Goal: Task Accomplishment & Management: Manage account settings

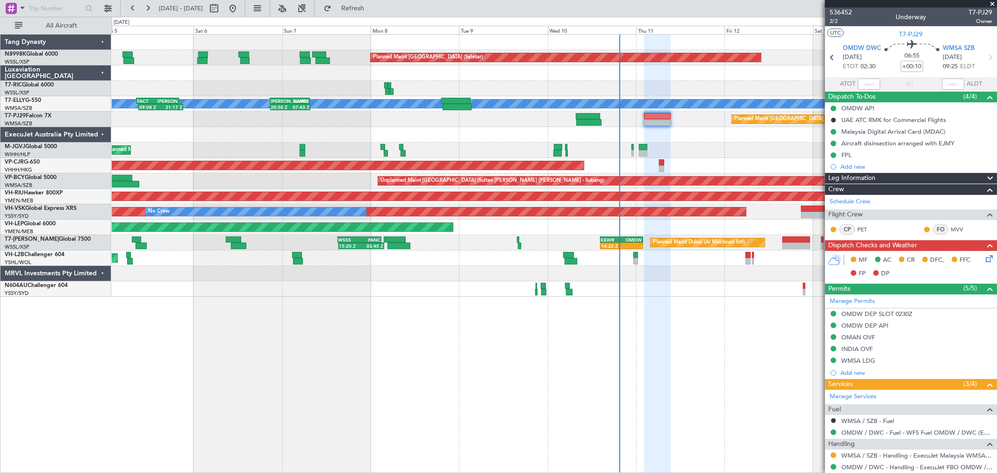
click at [421, 119] on div "Planned Maint [GEOGRAPHIC_DATA] (Sultan [PERSON_NAME] [PERSON_NAME] - Subang)" at bounding box center [554, 119] width 885 height 15
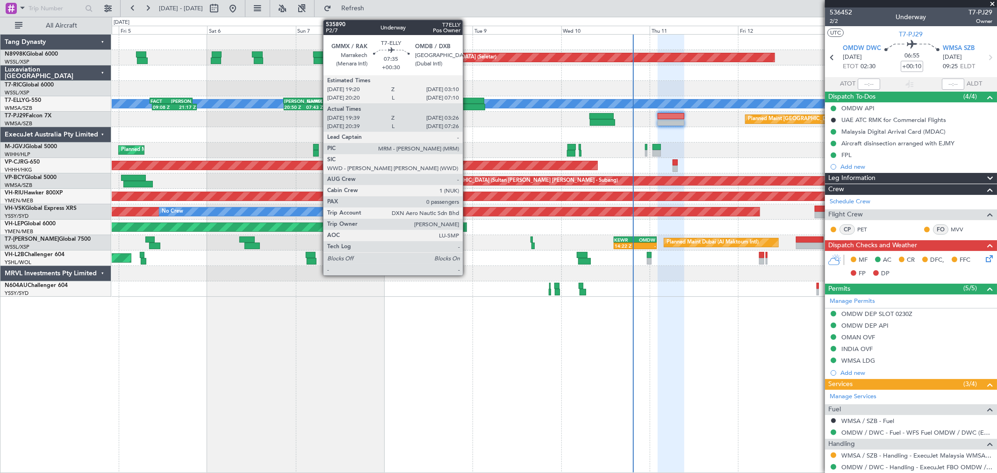
click at [472, 103] on div "Planned Maint [GEOGRAPHIC_DATA] ([GEOGRAPHIC_DATA] Intl) [PERSON_NAME] 20:50 Z …" at bounding box center [554, 103] width 885 height 15
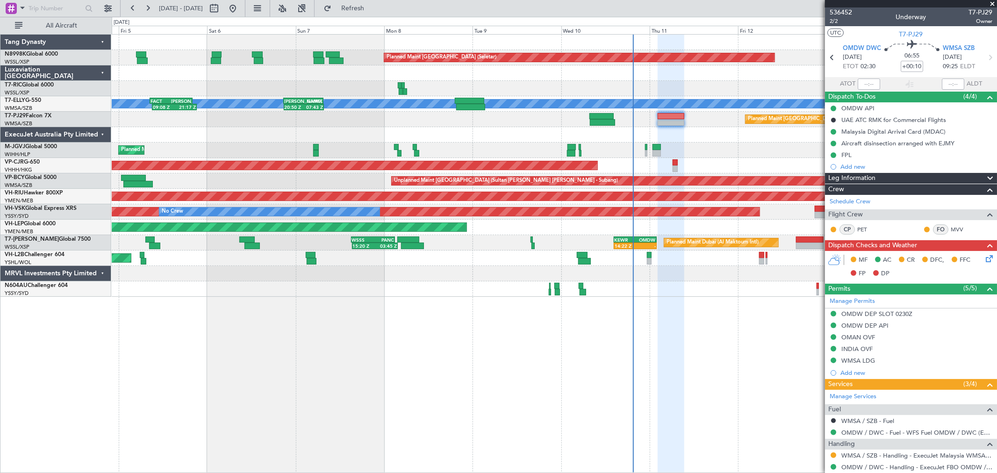
click at [321, 121] on div "Planned Maint [GEOGRAPHIC_DATA] (Sultan [PERSON_NAME] [PERSON_NAME] - Subang)" at bounding box center [554, 119] width 885 height 15
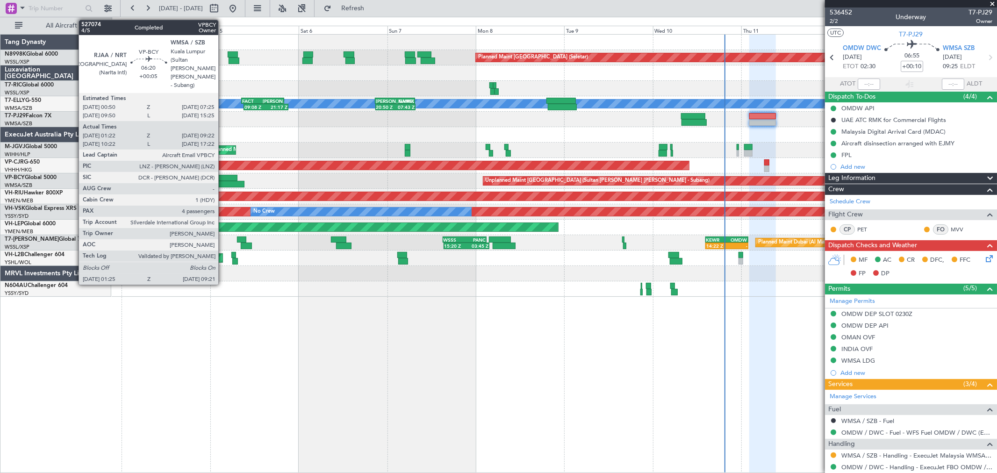
click at [231, 179] on div at bounding box center [225, 178] width 24 height 7
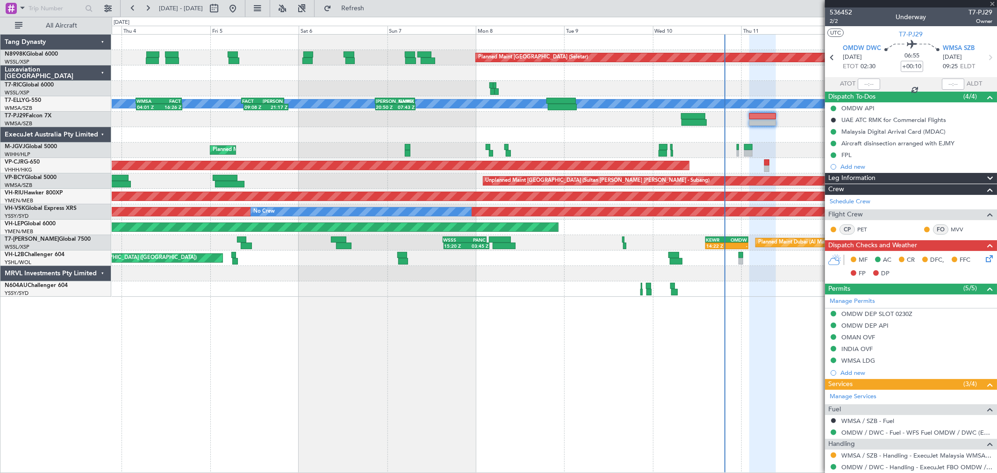
type input "+00:05"
type input "01:32"
type input "09:17"
type input "4"
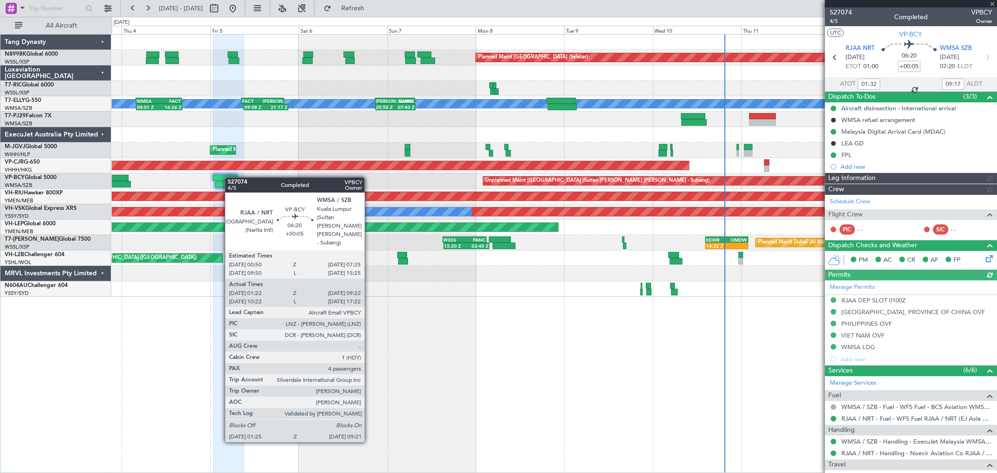
type input "[PERSON_NAME] (BTA)"
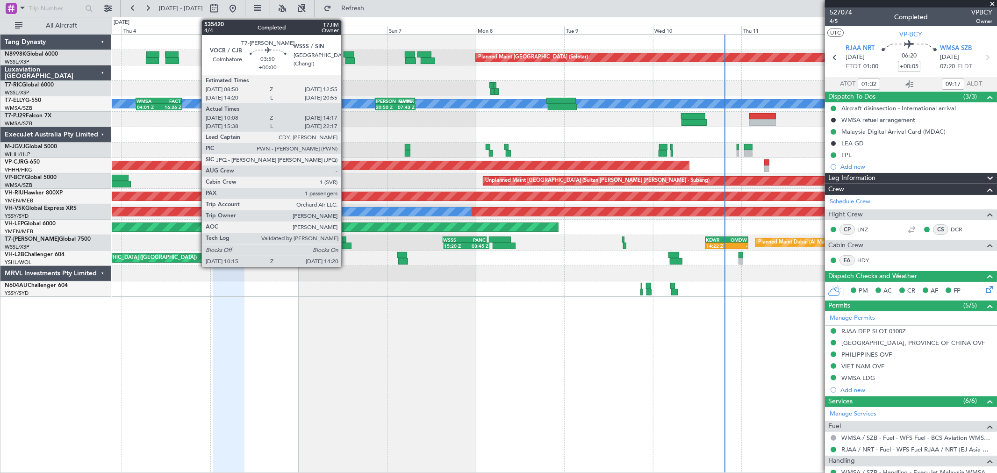
click at [346, 243] on div at bounding box center [343, 246] width 15 height 7
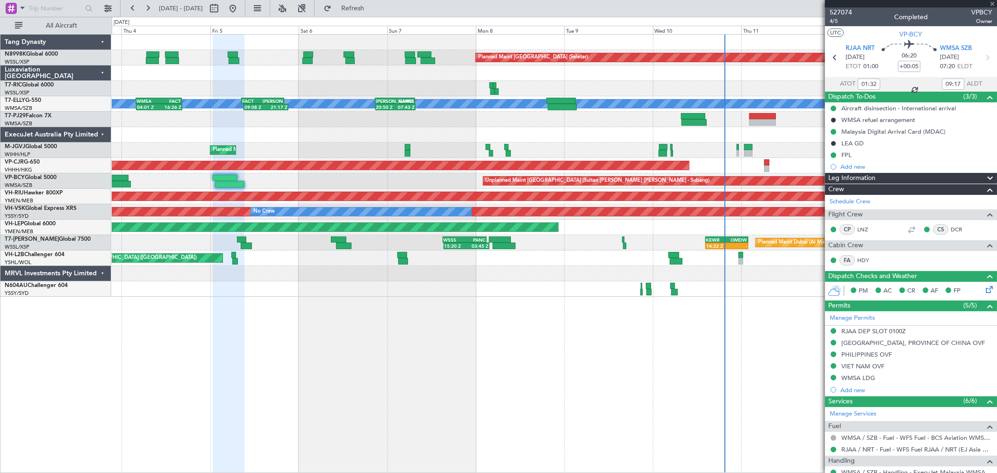
type input "10:18"
type input "14:12"
type input "1"
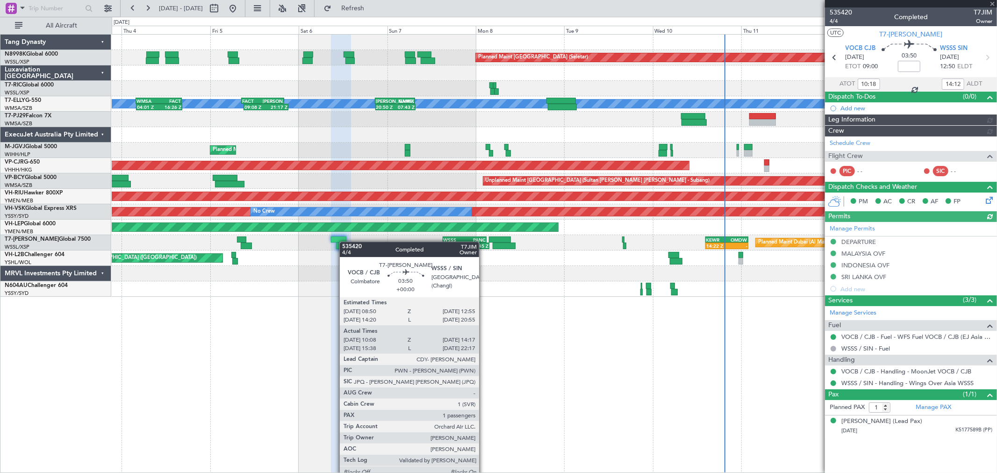
type input "[PERSON_NAME] (HHAFI)"
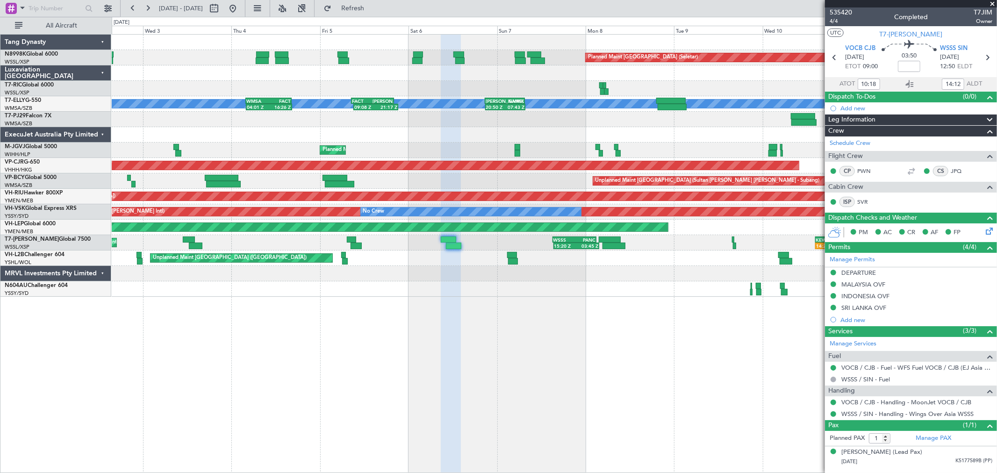
click at [270, 112] on div "Planned Maint [GEOGRAPHIC_DATA] (Sultan [PERSON_NAME] [PERSON_NAME] - Subang)" at bounding box center [554, 119] width 885 height 15
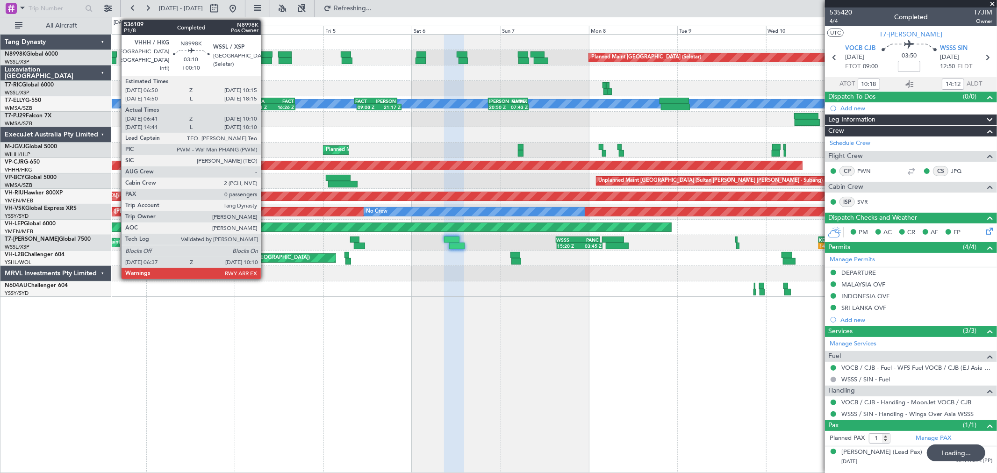
click at [265, 58] on div at bounding box center [266, 60] width 14 height 7
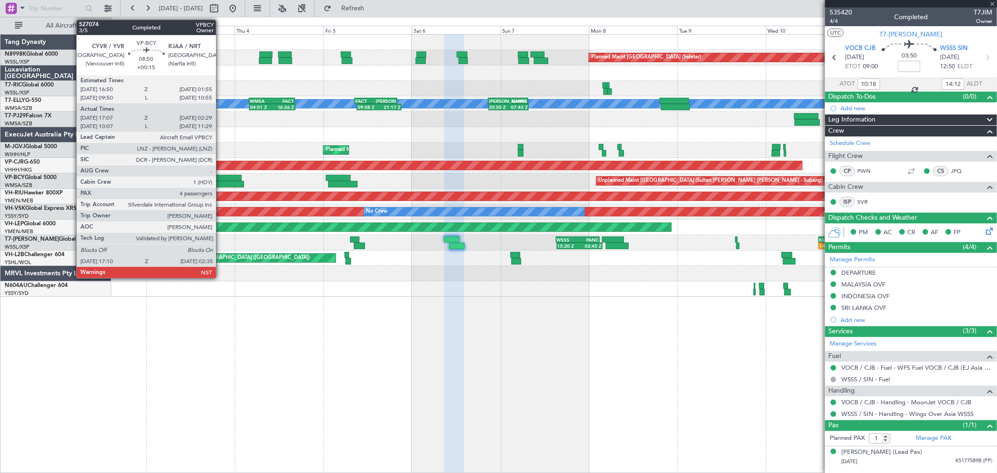
type input "+00:10"
type input "06:51"
type input "10:05"
type input "0"
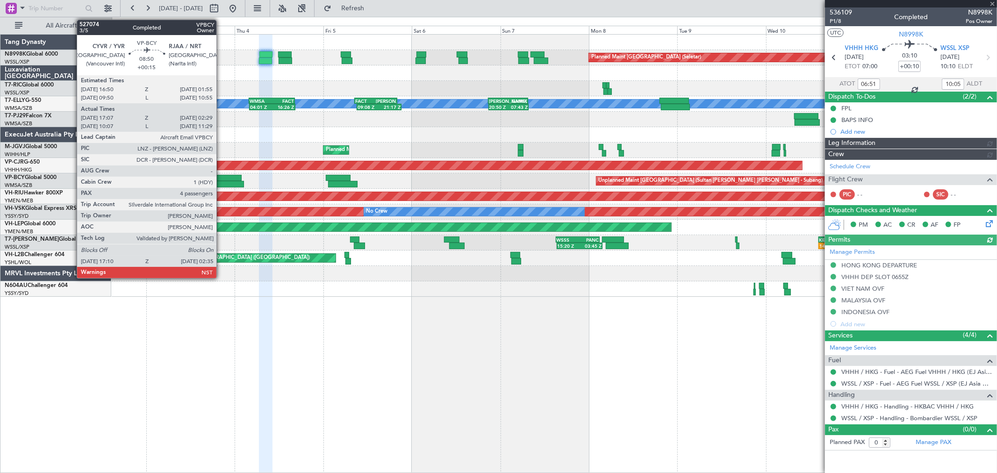
type input "[PERSON_NAME] (HHAFI)"
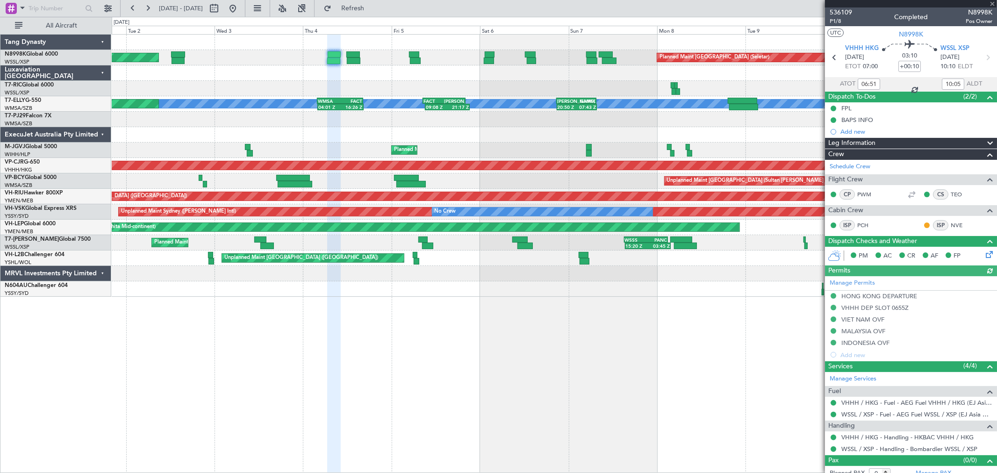
click at [351, 89] on div "Planned Maint [GEOGRAPHIC_DATA] (Seletar) Planned Maint [GEOGRAPHIC_DATA] (Sele…" at bounding box center [554, 166] width 885 height 262
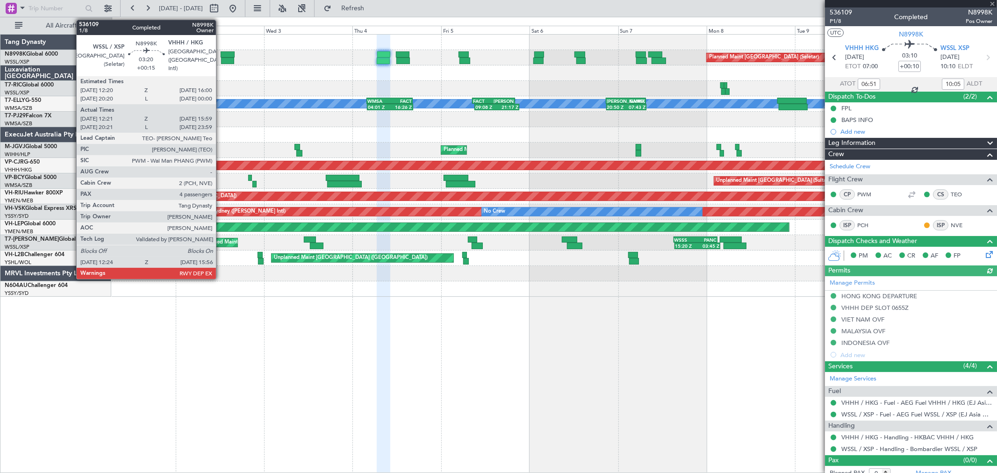
click at [221, 54] on div at bounding box center [228, 54] width 14 height 7
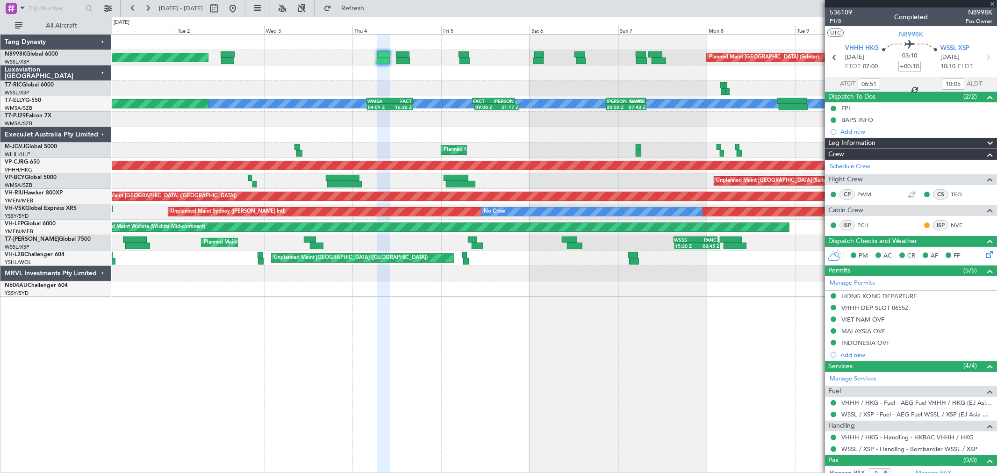
click at [225, 54] on div at bounding box center [228, 54] width 14 height 7
type input "+00:15"
type input "12:31"
type input "15:49"
type input "4"
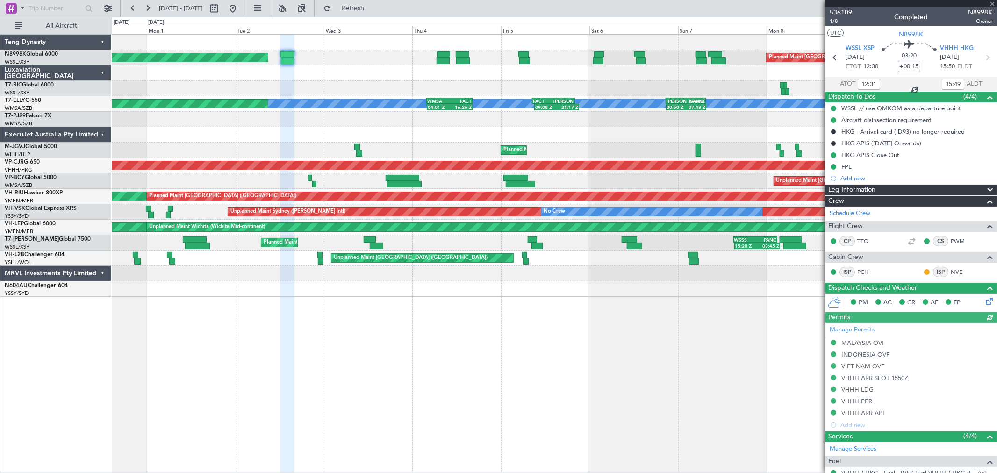
click at [332, 129] on div "Planned Maint [GEOGRAPHIC_DATA] (Seletar) Planned Maint [GEOGRAPHIC_DATA] (Sele…" at bounding box center [554, 166] width 885 height 262
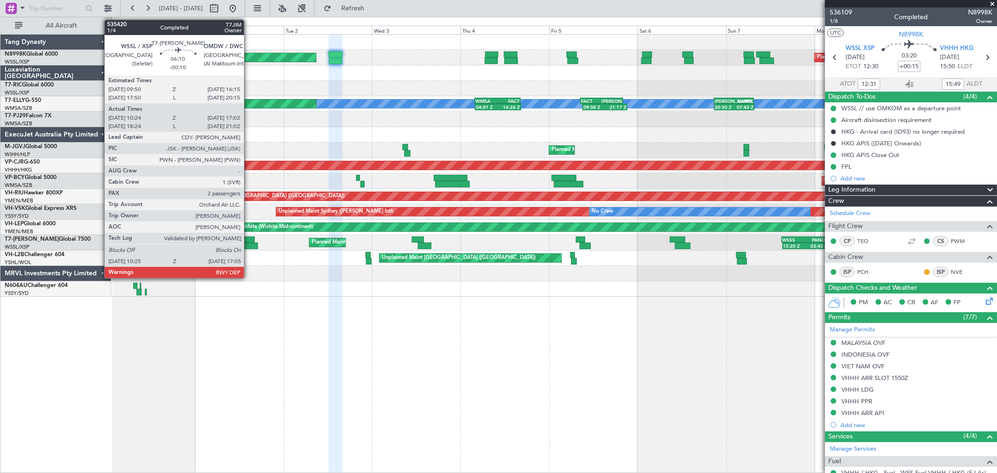
click at [249, 240] on div at bounding box center [243, 239] width 24 height 7
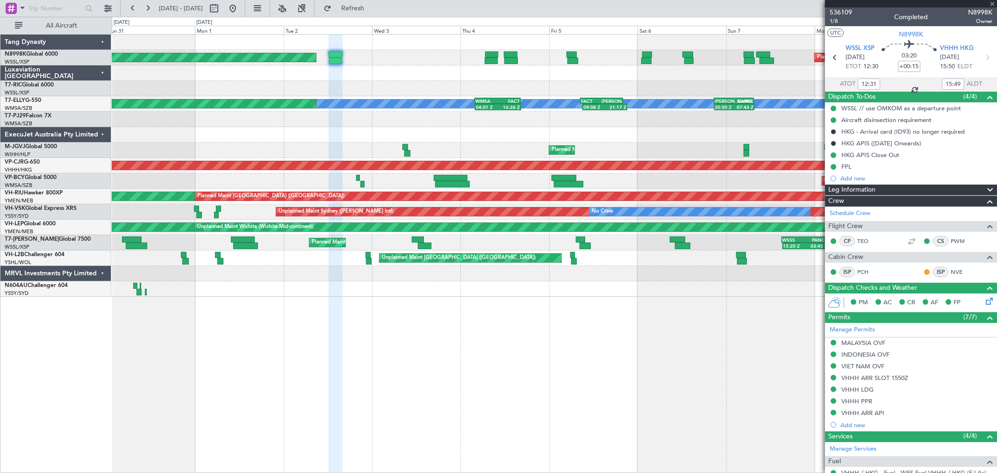
type input "-00:10"
type input "10:34"
type input "16:57"
type input "2"
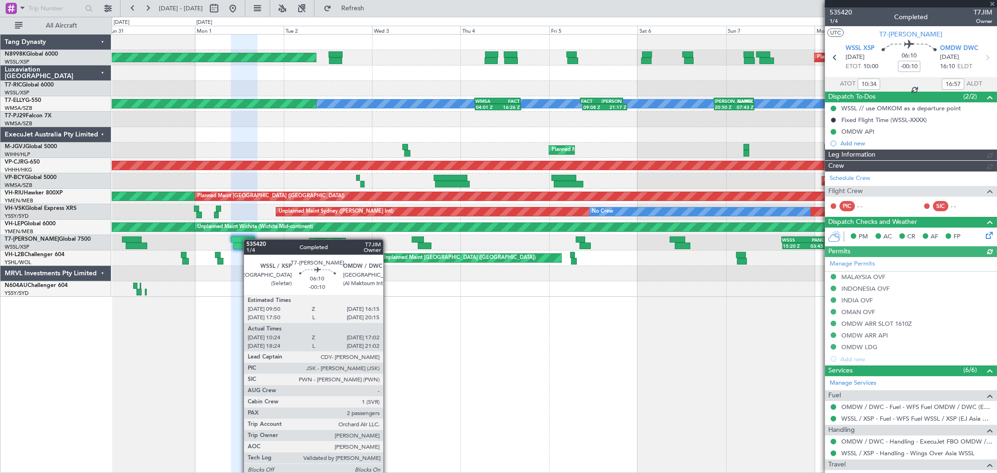
type input "[PERSON_NAME] (EYU)"
type input "F0269"
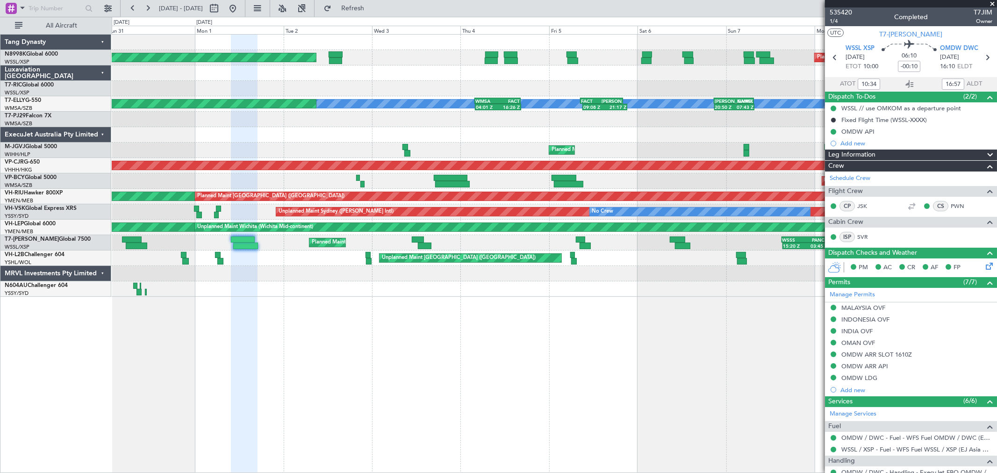
type input "18:34"
type input "20:57"
type input "10:34"
type input "16:57"
click at [832, 22] on span "1/4" at bounding box center [840, 21] width 22 height 8
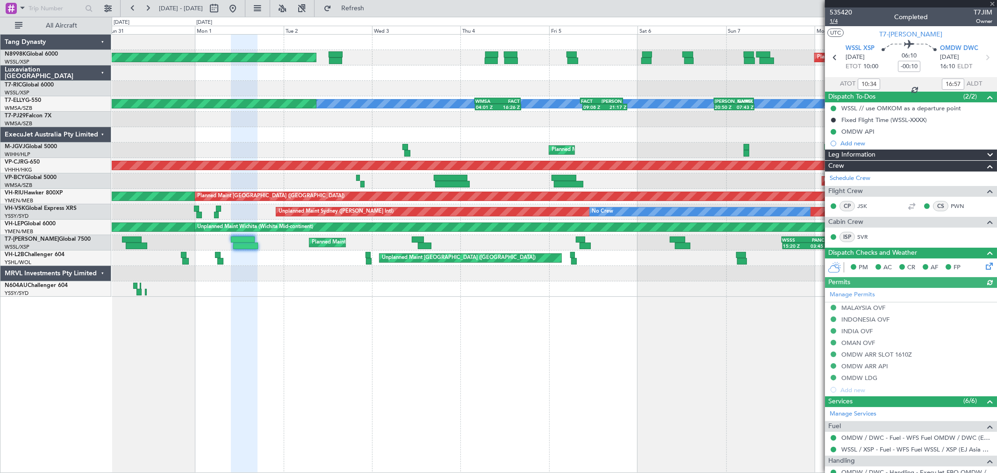
type input "[PERSON_NAME] (EYU)"
type input "F0269"
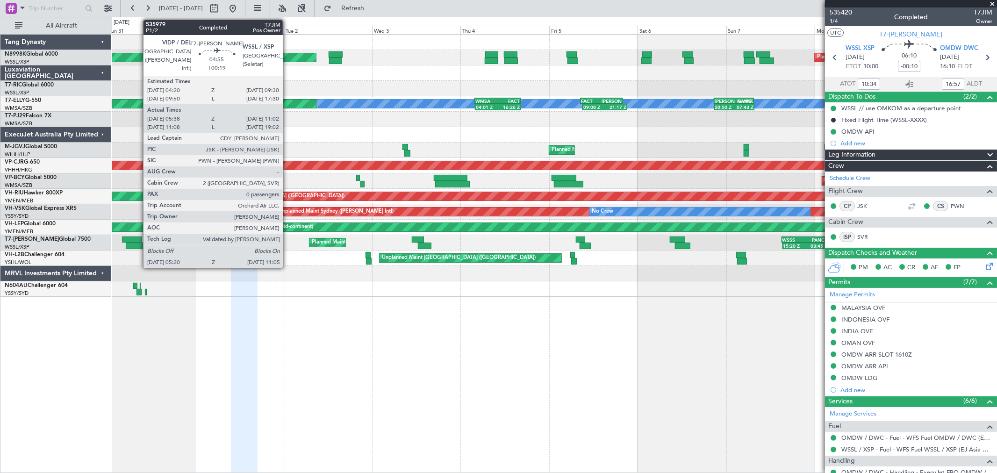
click at [139, 241] on div at bounding box center [131, 239] width 19 height 7
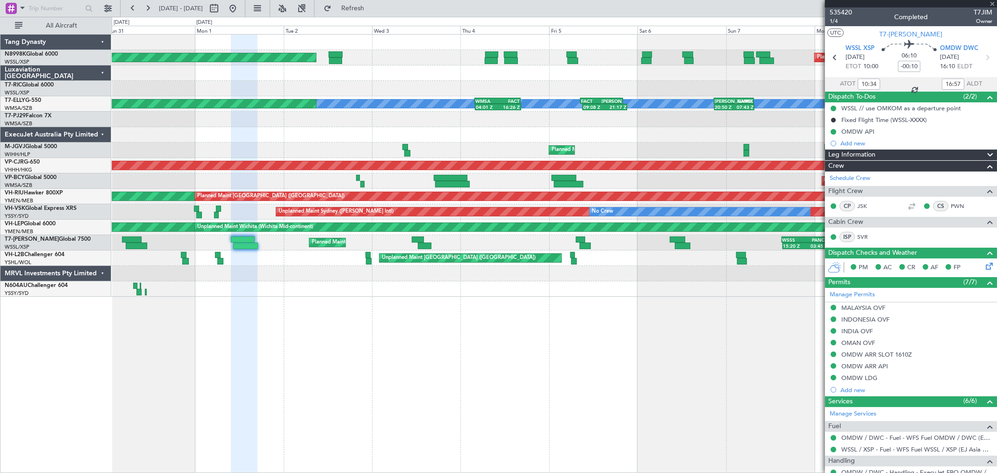
type input "+00:19"
type input "05:48"
type input "10:57"
type input "0"
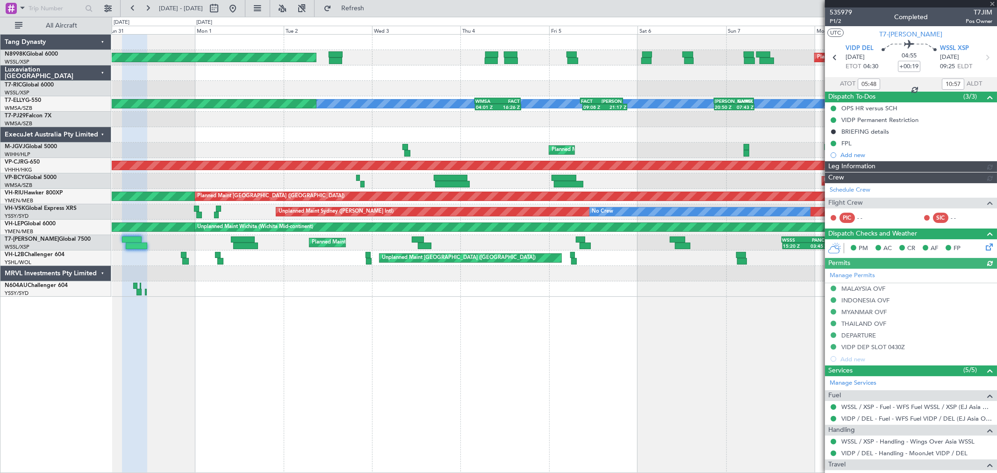
type input "[PERSON_NAME] (HHAFI)"
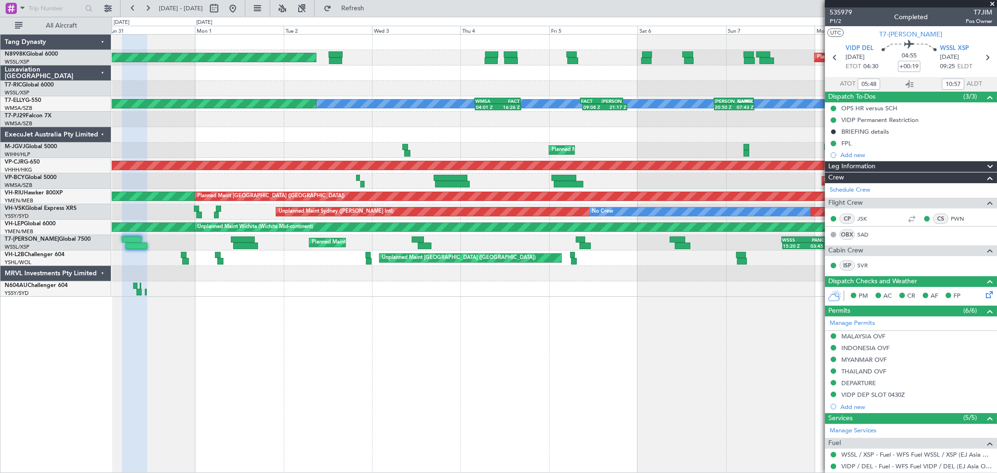
click at [470, 128] on div at bounding box center [554, 134] width 885 height 15
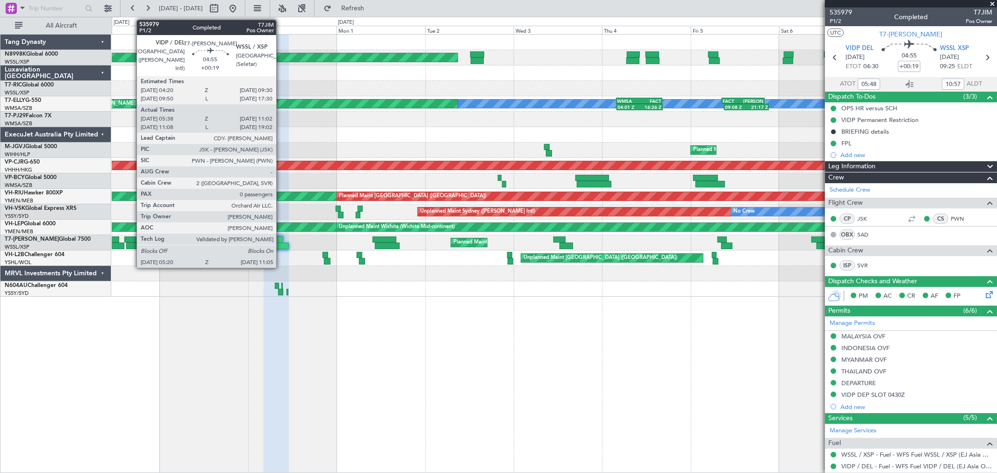
click at [280, 240] on div at bounding box center [273, 239] width 19 height 7
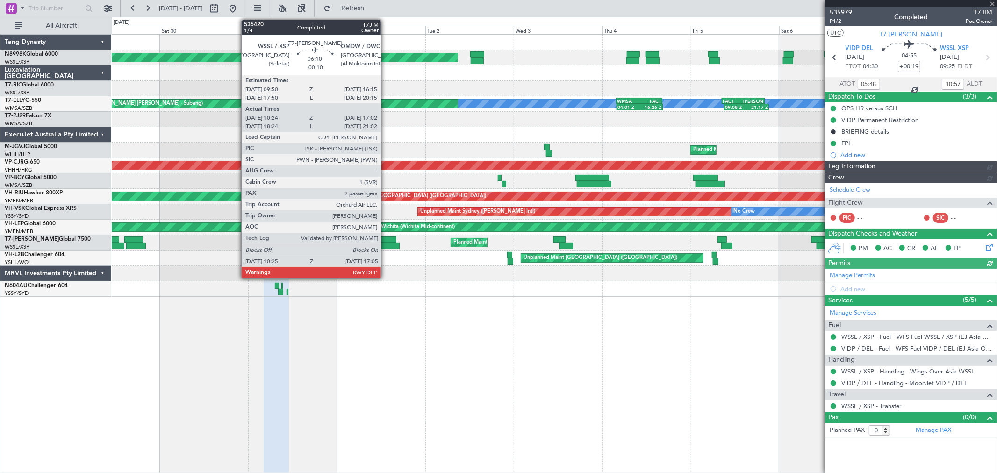
type input "[PERSON_NAME] (HHAFI)"
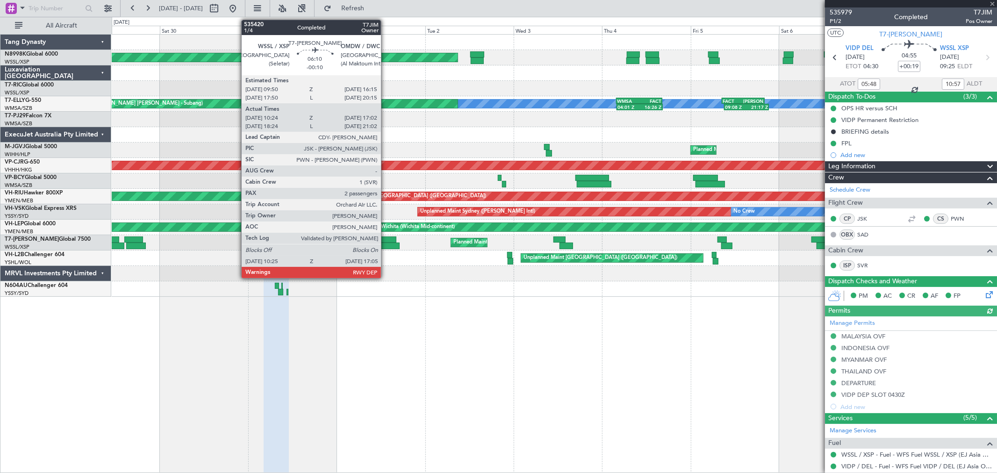
click at [386, 244] on div at bounding box center [387, 246] width 25 height 7
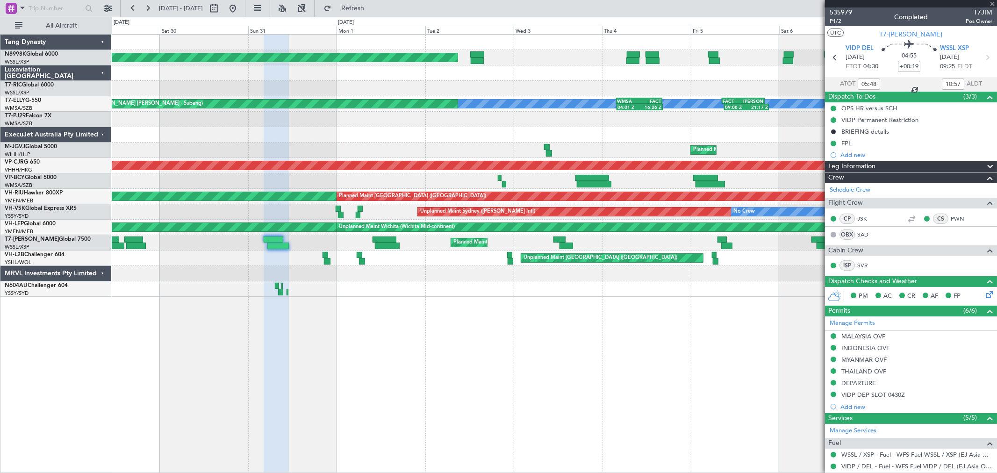
type input "-00:10"
type input "10:34"
type input "16:57"
type input "2"
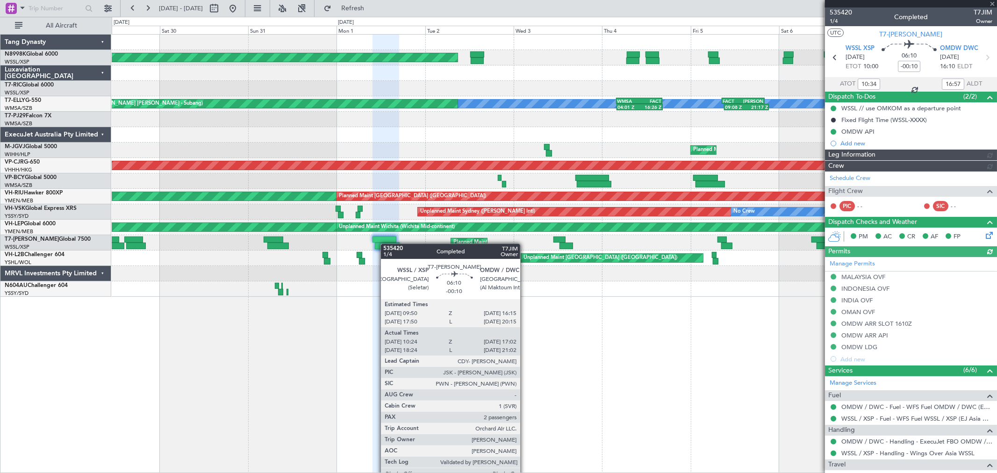
type input "[PERSON_NAME] (EYU)"
type input "F0269"
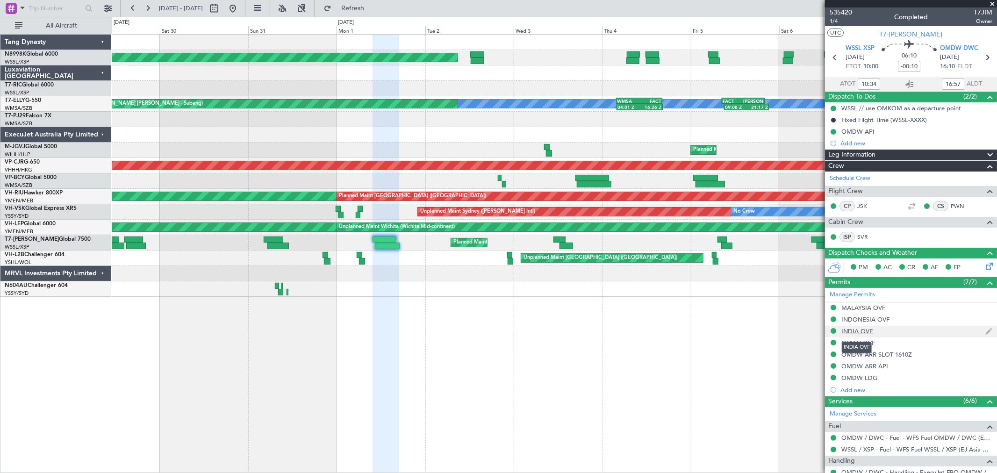
click at [850, 332] on div "INDIA OVF" at bounding box center [856, 331] width 31 height 8
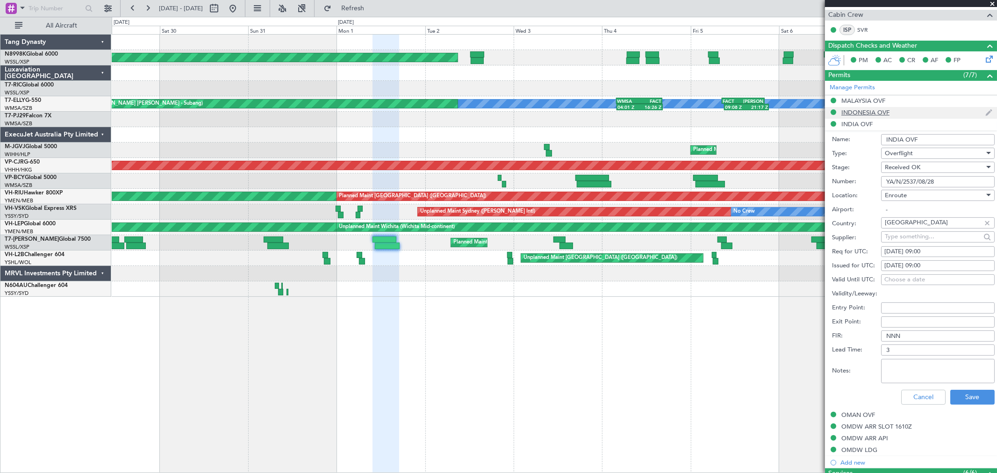
scroll to position [207, 0]
click at [924, 396] on button "Cancel" at bounding box center [923, 396] width 44 height 15
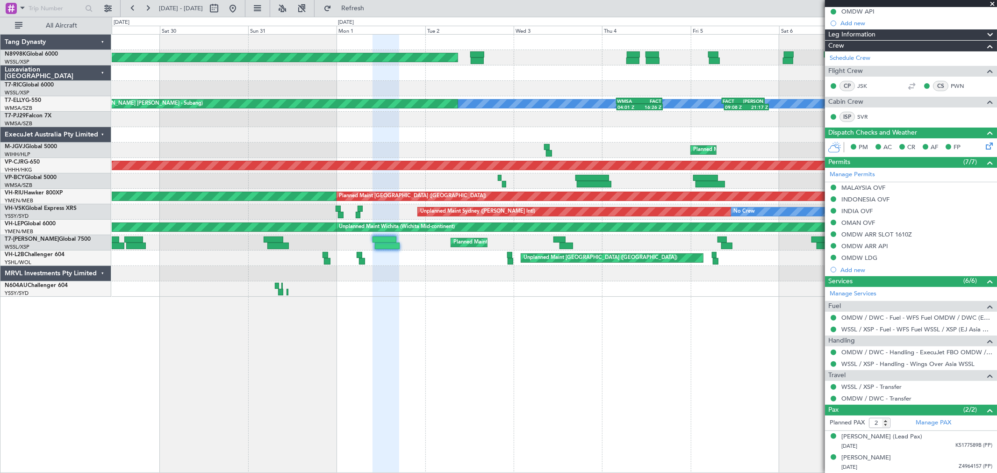
scroll to position [120, 0]
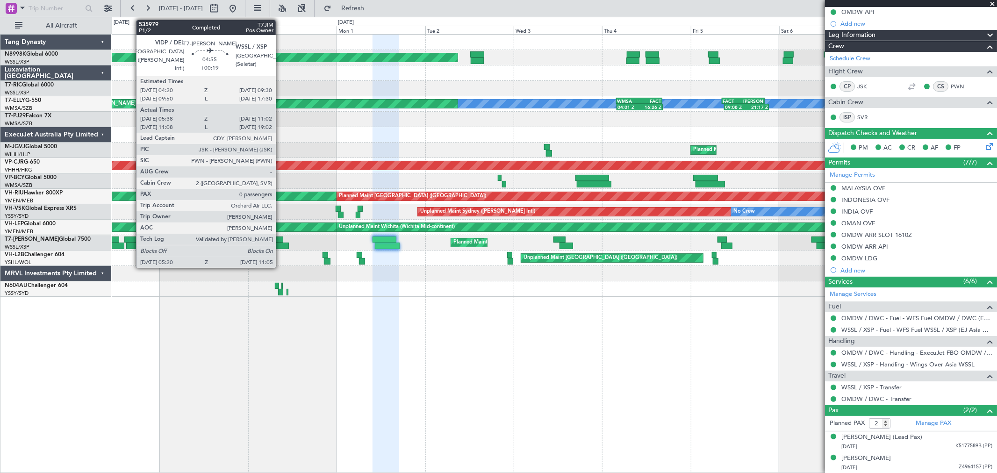
click at [279, 241] on div at bounding box center [273, 239] width 19 height 7
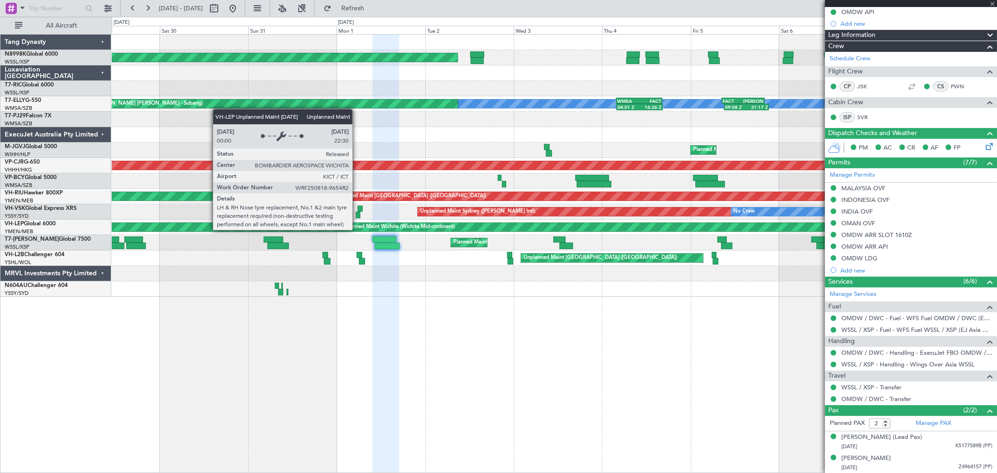
type input "+00:19"
type input "05:48"
type input "10:57"
type input "0"
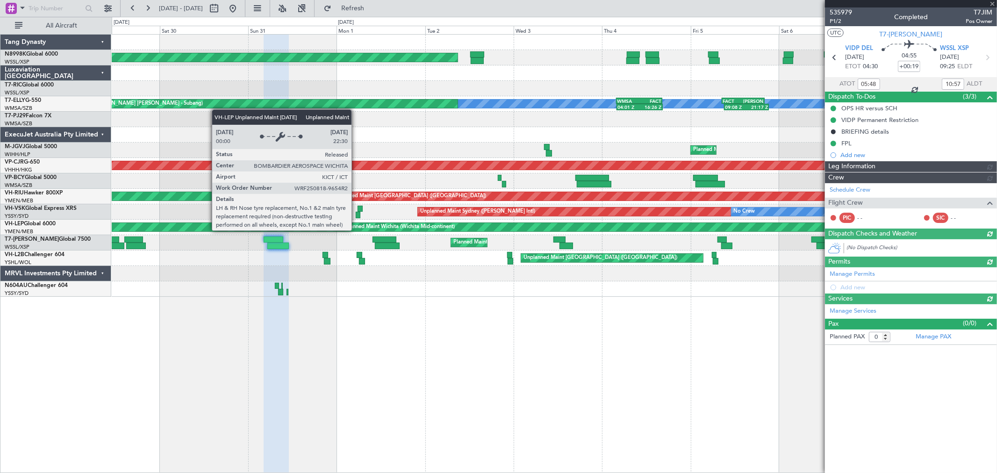
type input "[PERSON_NAME] (HHAFI)"
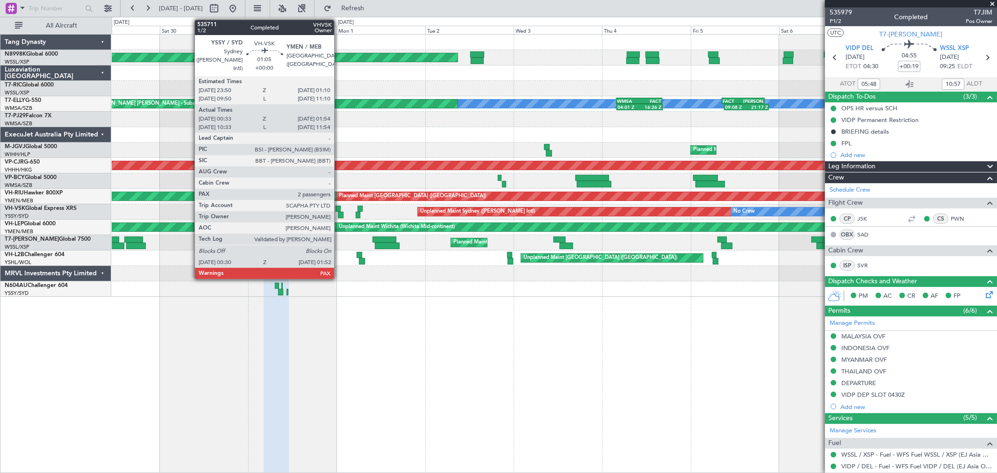
click at [339, 212] on div at bounding box center [340, 215] width 5 height 7
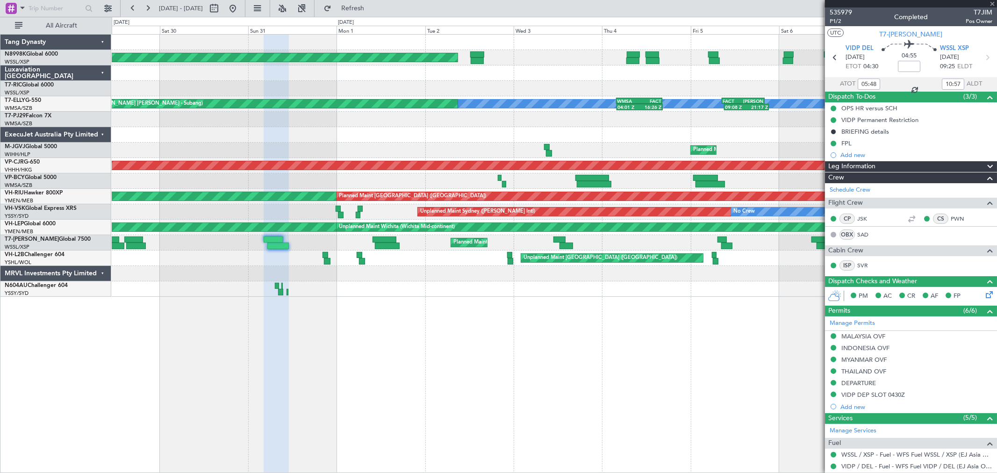
type input "00:43"
type input "01:49"
type input "2"
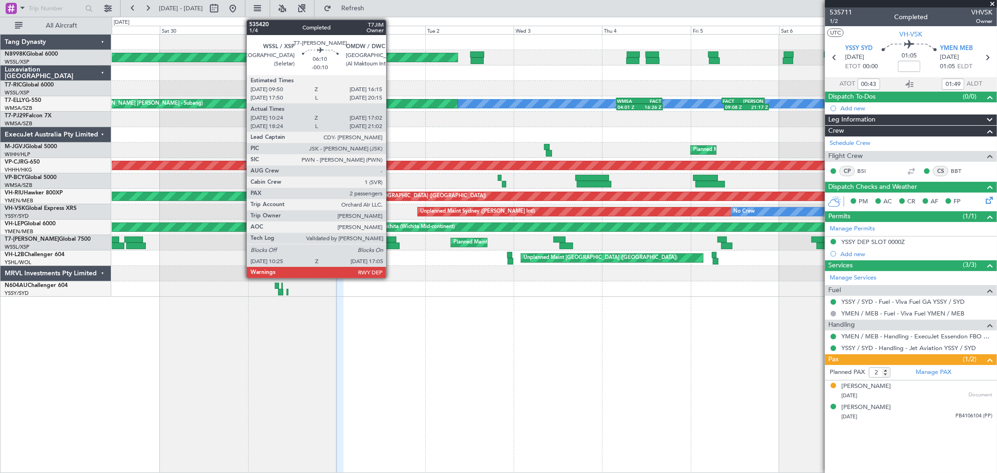
click at [391, 248] on div at bounding box center [387, 246] width 25 height 7
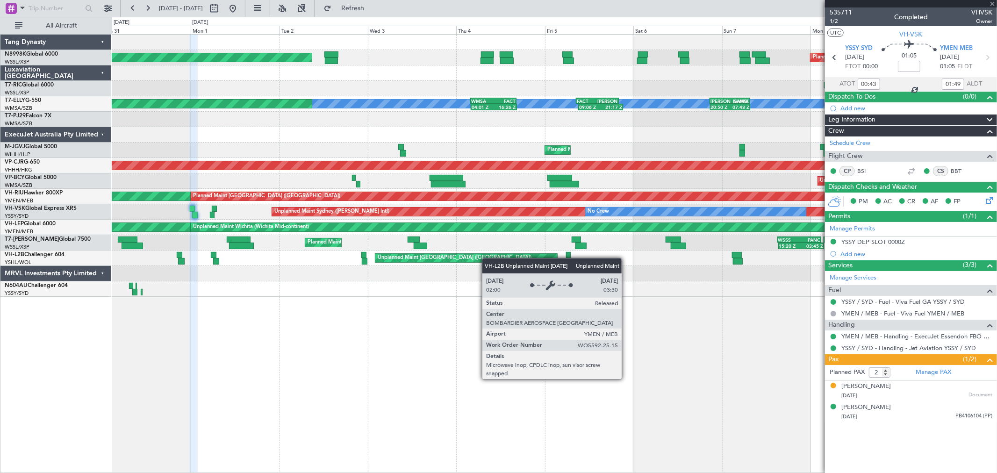
click at [207, 273] on div "Planned Maint [GEOGRAPHIC_DATA] (Seletar) Planned Maint [GEOGRAPHIC_DATA] (Sele…" at bounding box center [554, 166] width 885 height 262
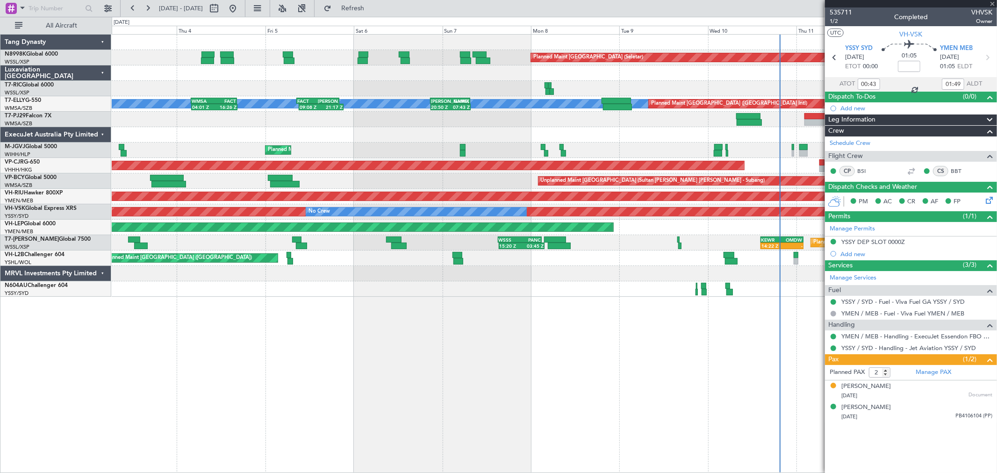
click at [264, 286] on div "Planned Maint [GEOGRAPHIC_DATA] (Seletar) Planned Maint [GEOGRAPHIC_DATA] (Sele…" at bounding box center [554, 166] width 885 height 262
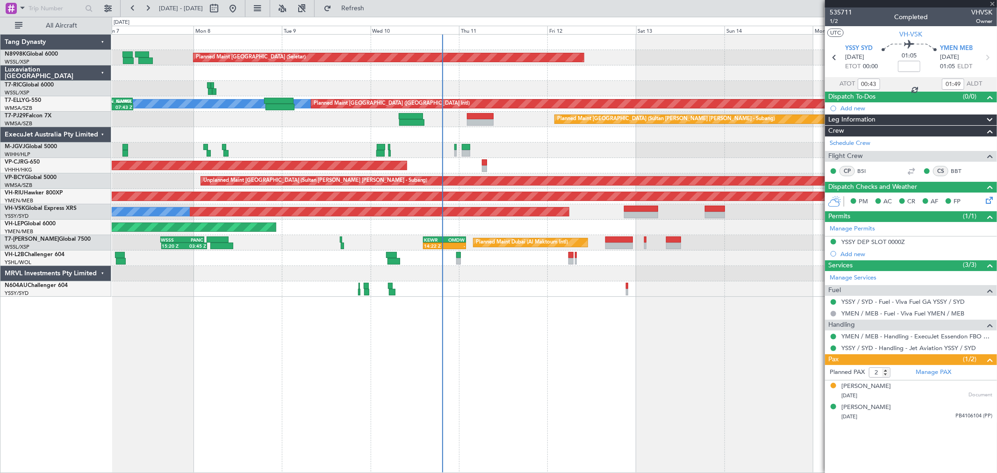
type input "-00:10"
type input "10:34"
type input "16:57"
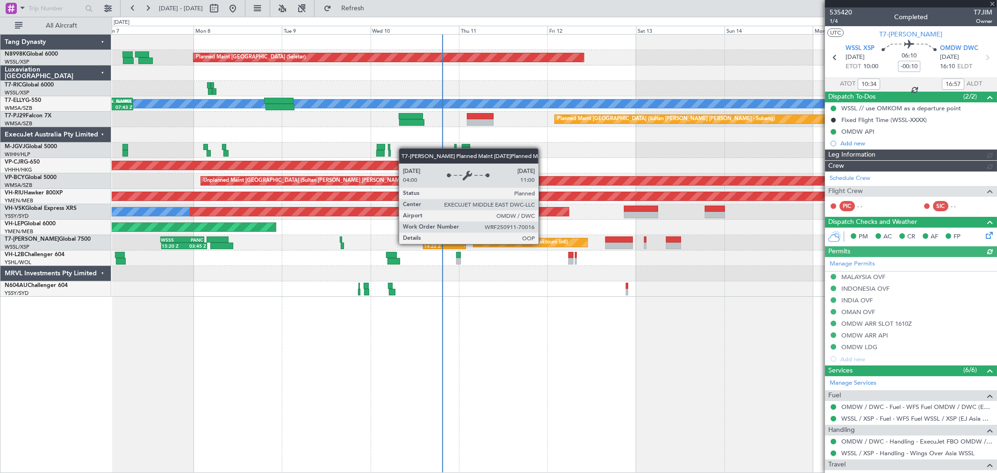
type input "[PERSON_NAME] (EYU)"
type input "F0269"
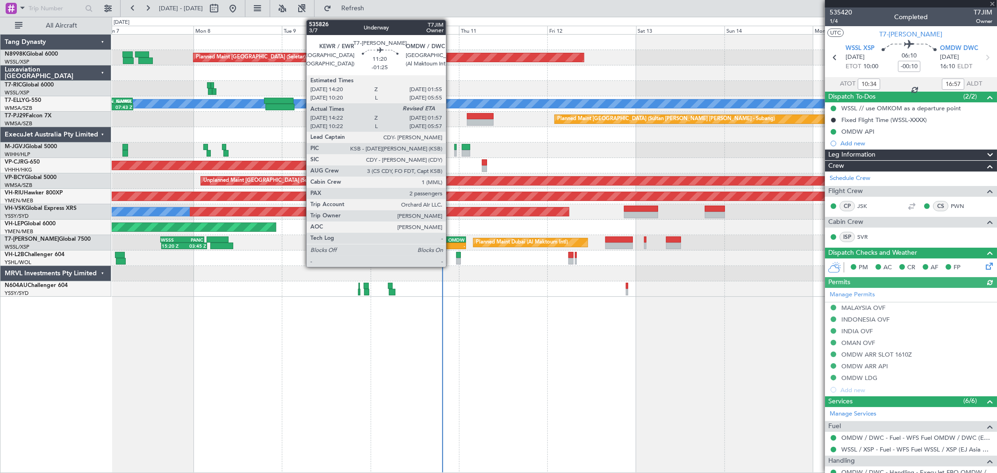
click at [450, 243] on div "-" at bounding box center [454, 246] width 21 height 6
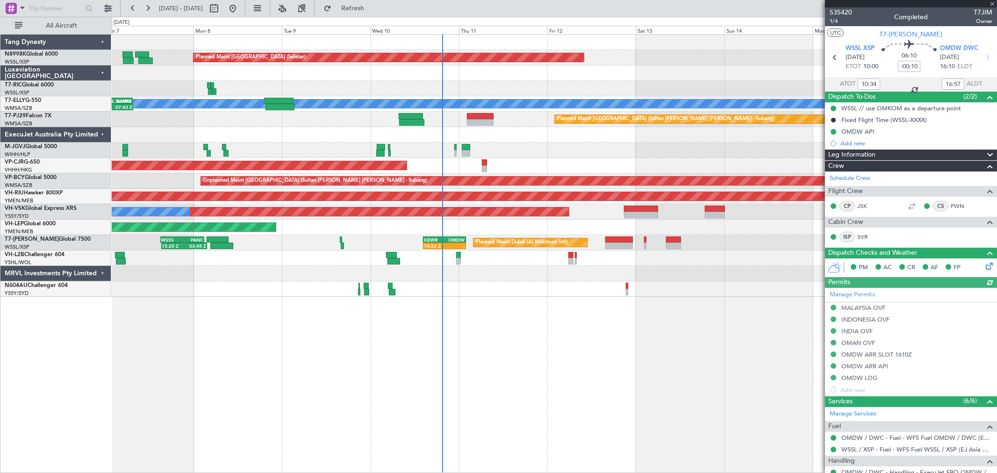
type input "-01:25"
type input "14:32"
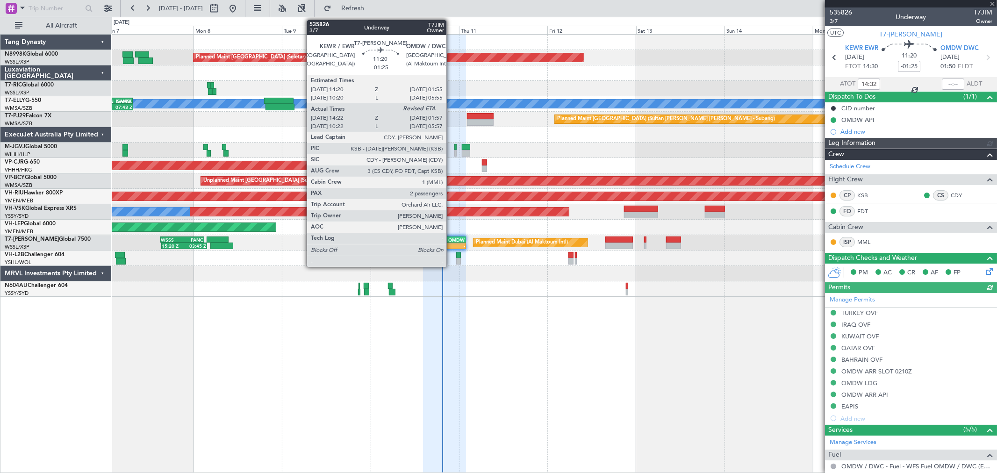
type input "[PERSON_NAME] (BTA)"
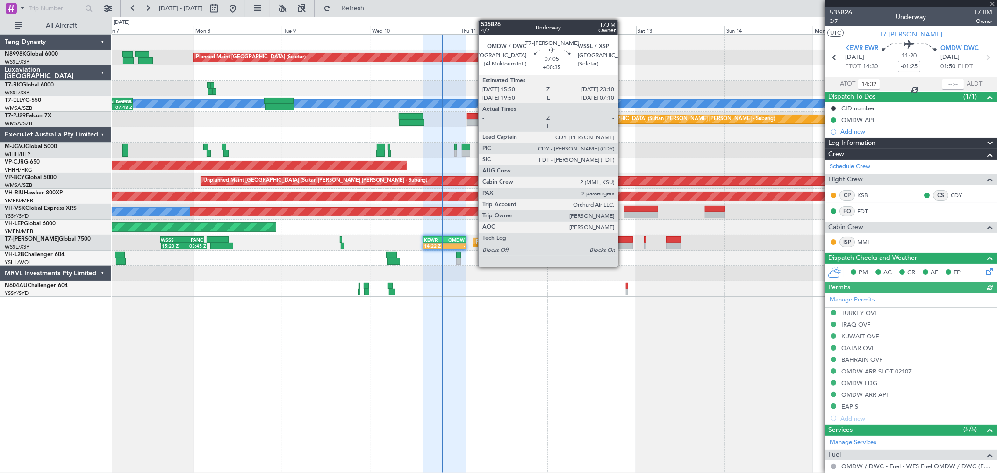
click at [622, 240] on div at bounding box center [618, 239] width 27 height 7
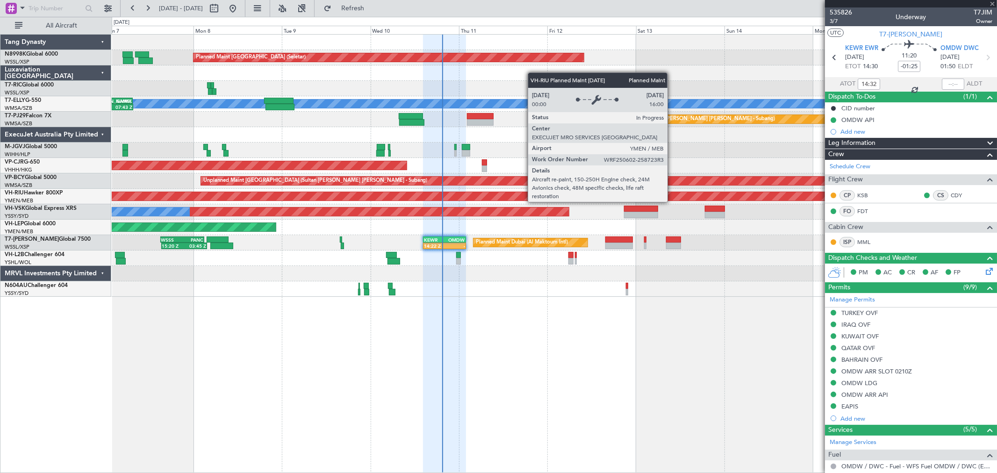
type input "+00:35"
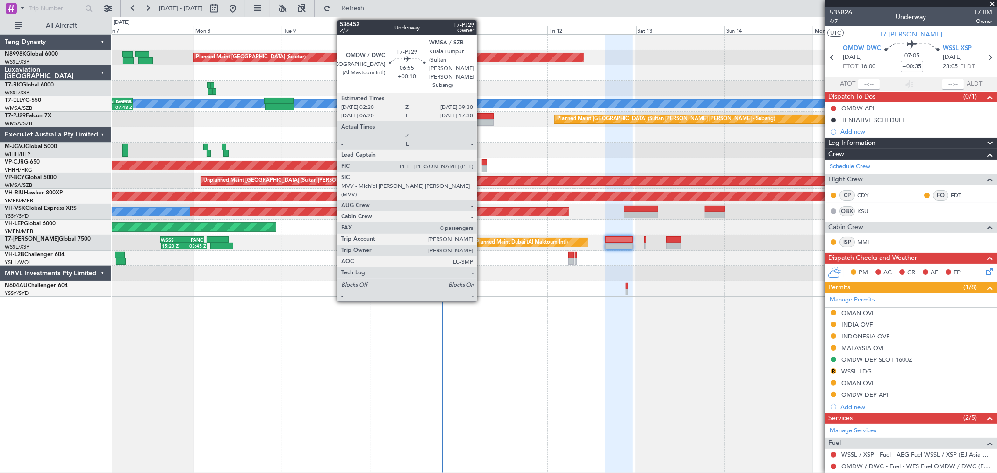
click at [481, 113] on div at bounding box center [480, 116] width 27 height 7
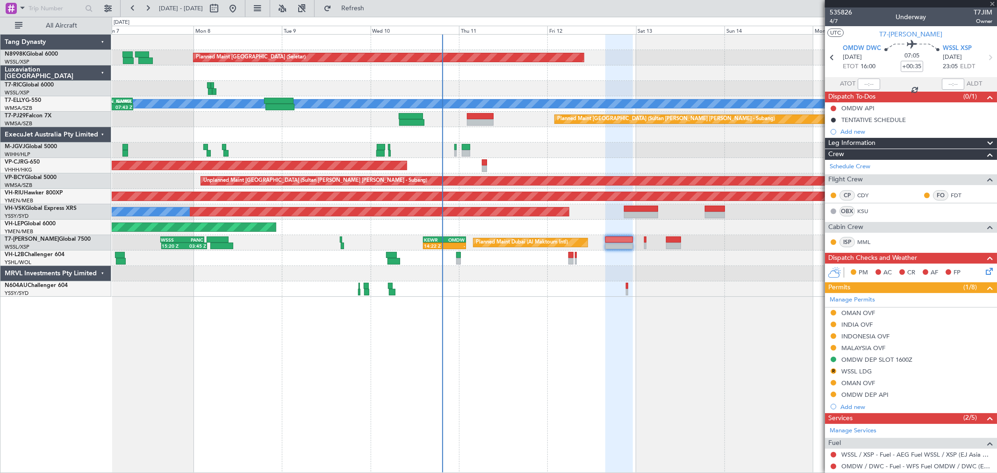
type input "+00:10"
type input "0"
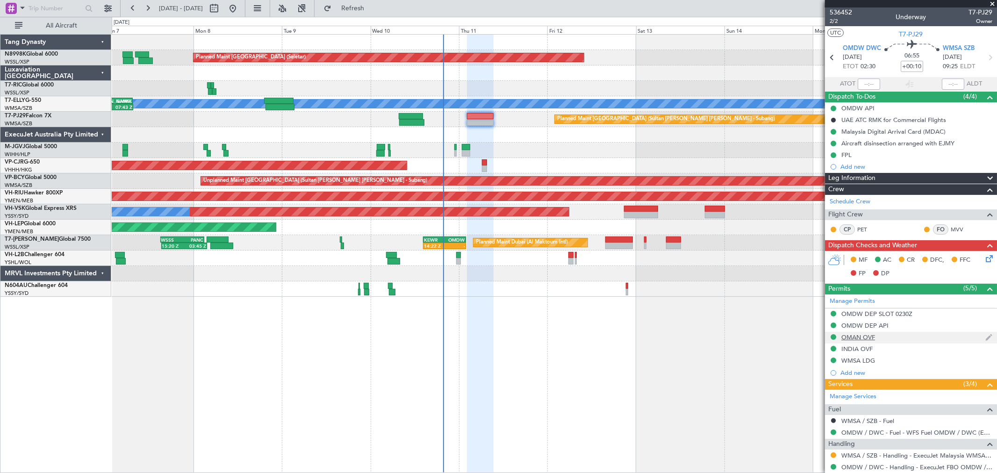
click at [857, 337] on div "OMAN OVF" at bounding box center [858, 337] width 34 height 8
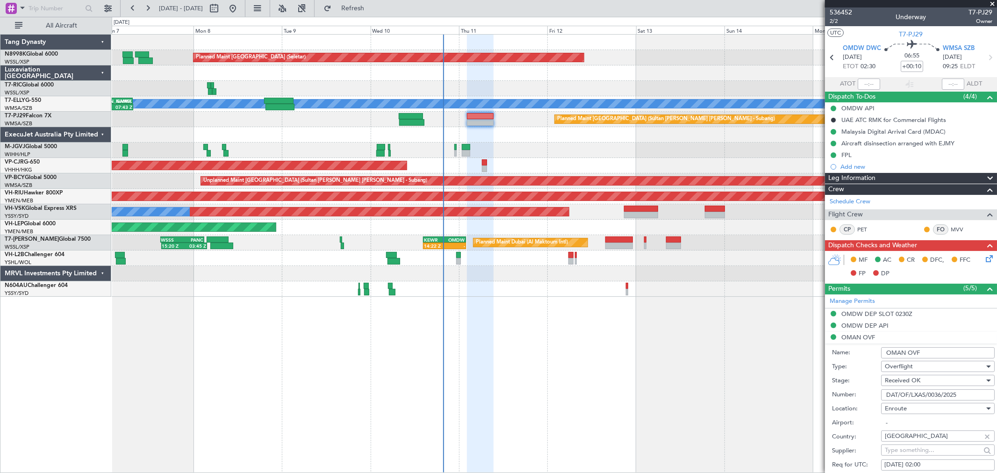
drag, startPoint x: 930, startPoint y: 353, endPoint x: 859, endPoint y: 357, distance: 71.6
click at [860, 356] on div "Name: OMAN OVF" at bounding box center [913, 353] width 163 height 14
drag, startPoint x: 959, startPoint y: 398, endPoint x: 862, endPoint y: 396, distance: 97.2
click at [865, 396] on div "Number: DAT/OF/LXAS/0036/2025" at bounding box center [913, 395] width 163 height 14
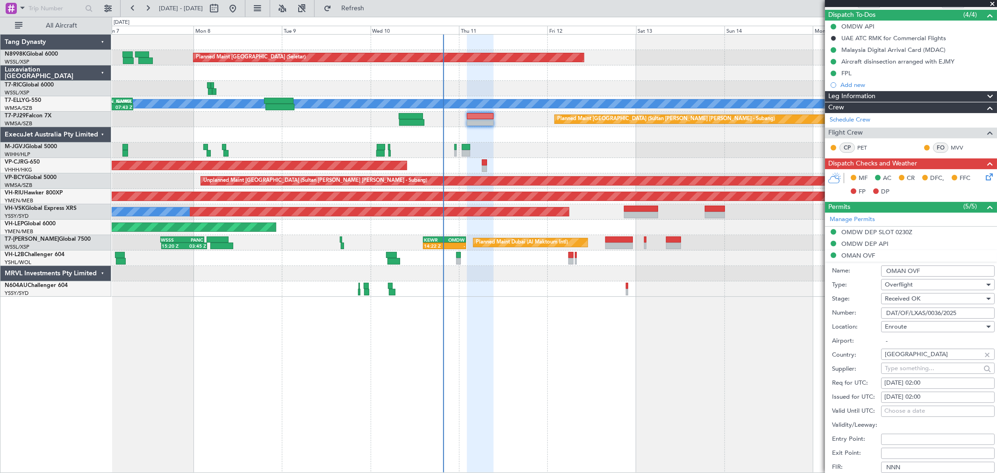
scroll to position [156, 0]
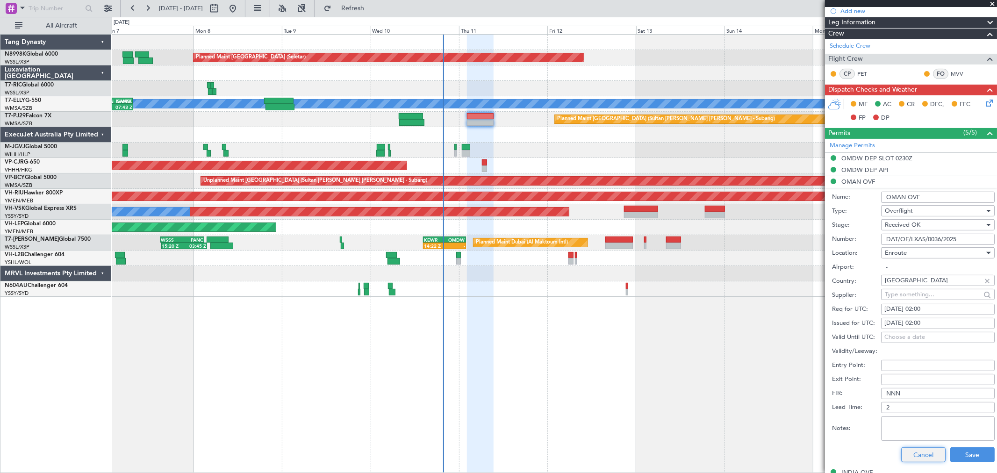
click at [917, 450] on button "Cancel" at bounding box center [923, 454] width 44 height 15
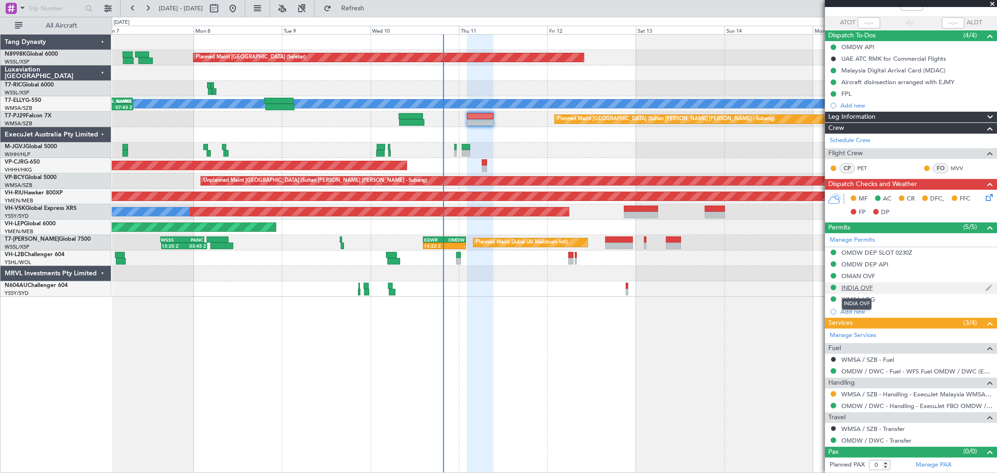
click at [858, 286] on div "INDIA OVF" at bounding box center [856, 288] width 31 height 8
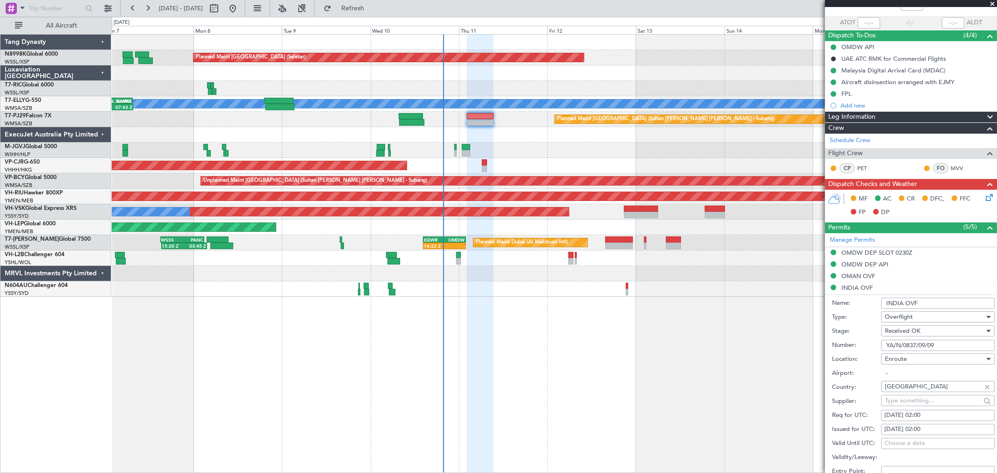
scroll to position [156, 0]
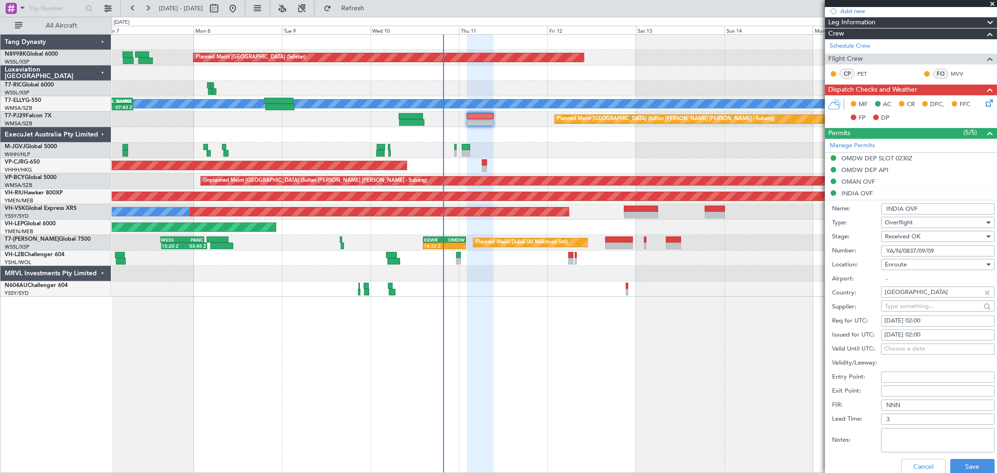
drag, startPoint x: 926, startPoint y: 208, endPoint x: 858, endPoint y: 207, distance: 67.8
click at [866, 207] on div "Name: INDIA OVF" at bounding box center [913, 209] width 163 height 14
drag, startPoint x: 939, startPoint y: 250, endPoint x: 822, endPoint y: 255, distance: 117.0
click at [825, 255] on form "Name: [GEOGRAPHIC_DATA] OVF Type: Overflight Stage: Received OK Number: YA/N/08…" at bounding box center [911, 339] width 172 height 279
click at [917, 465] on button "Cancel" at bounding box center [923, 466] width 44 height 15
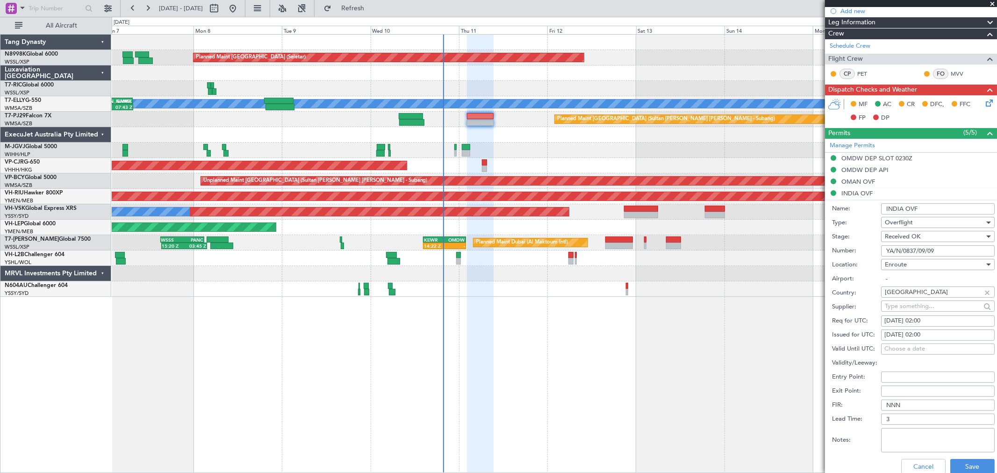
scroll to position [61, 0]
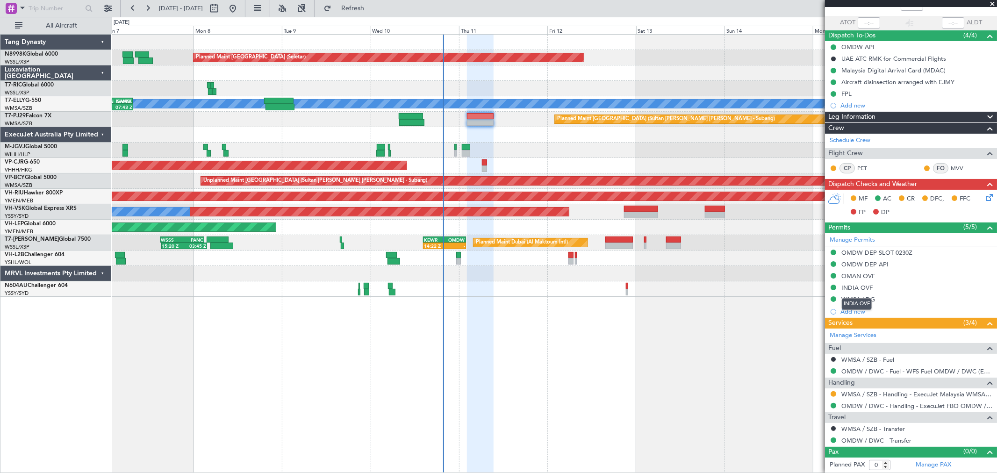
click at [848, 299] on div "INDIA OVF" at bounding box center [857, 304] width 30 height 12
click at [868, 298] on div "WMSA LDG" at bounding box center [858, 299] width 34 height 8
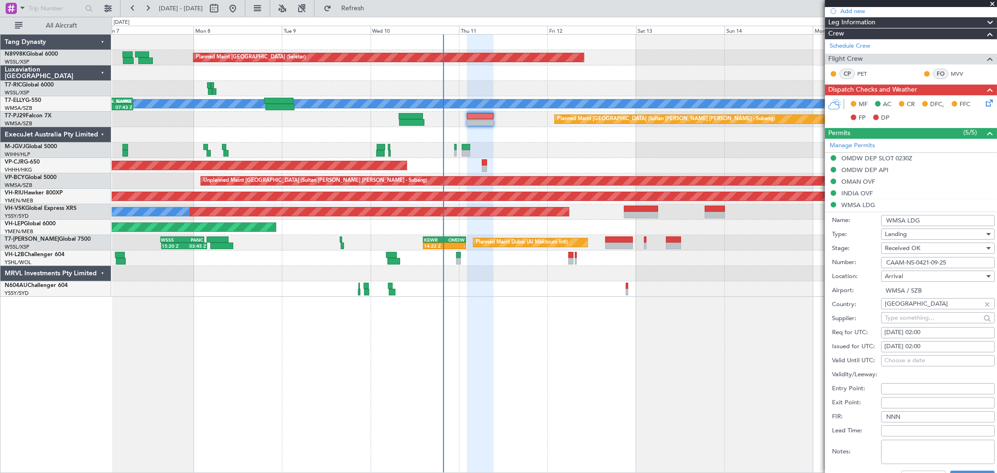
drag, startPoint x: 926, startPoint y: 221, endPoint x: 837, endPoint y: 229, distance: 89.1
click at [845, 225] on div "Name: WMSA LDG" at bounding box center [913, 221] width 163 height 14
drag, startPoint x: 956, startPoint y: 263, endPoint x: 828, endPoint y: 268, distance: 128.1
click at [834, 267] on div "Number: CAAM-NS-0421-09-25" at bounding box center [913, 263] width 163 height 14
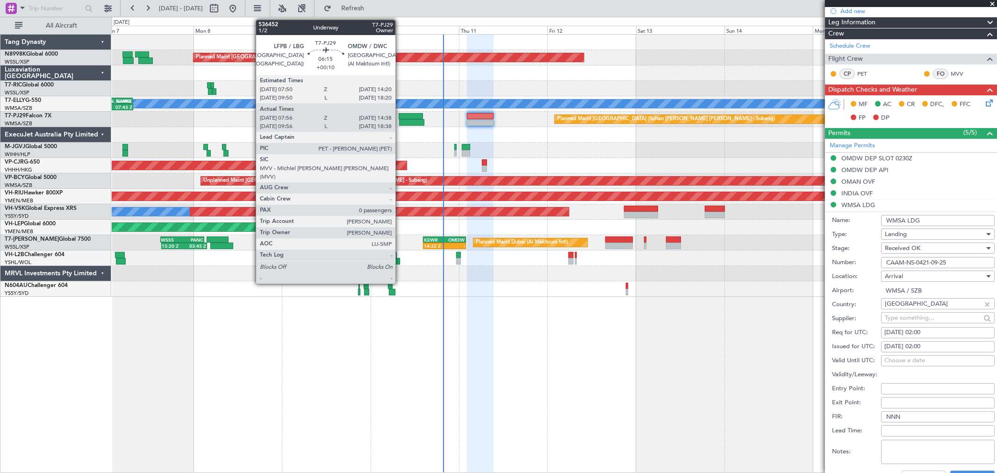
click at [400, 118] on div at bounding box center [411, 116] width 24 height 7
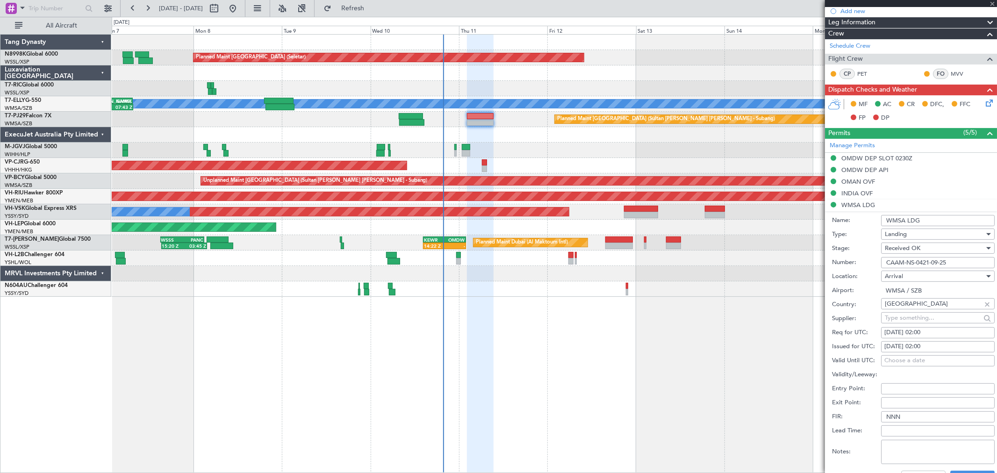
type input "08:06"
type input "14:33"
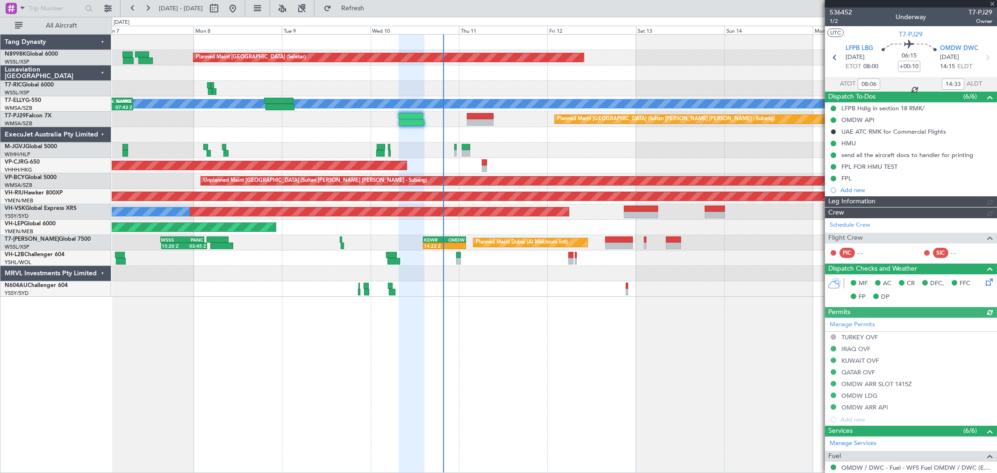
type input "[PERSON_NAME] (BTA)"
type input "10:06"
type input "18:33"
type input "08:06"
type input "14:33"
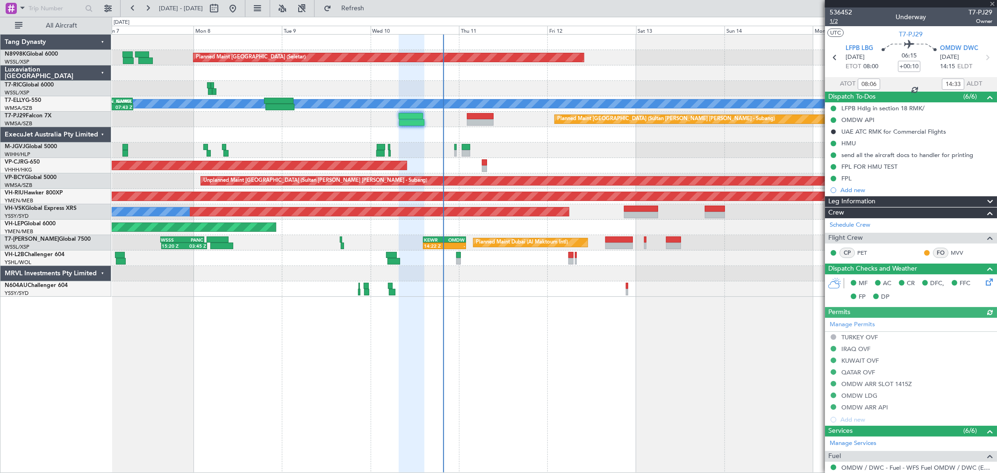
click at [835, 23] on span "1/2" at bounding box center [840, 21] width 22 height 8
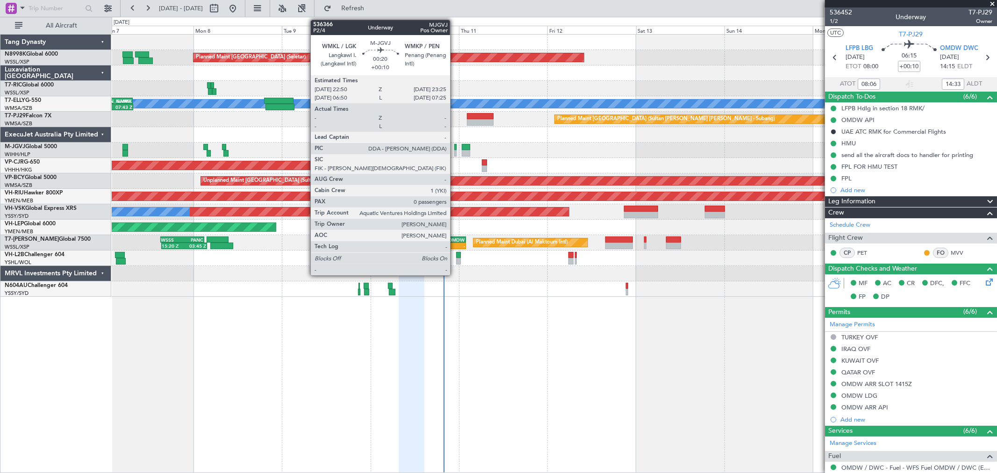
click at [455, 148] on div at bounding box center [455, 147] width 2 height 7
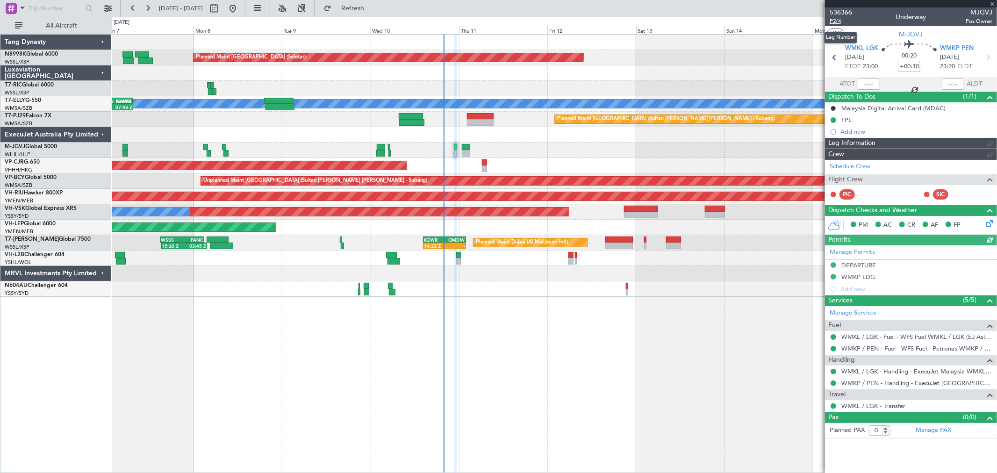
click at [832, 20] on span "P2/4" at bounding box center [840, 21] width 22 height 8
type input "[PERSON_NAME] (KYA)"
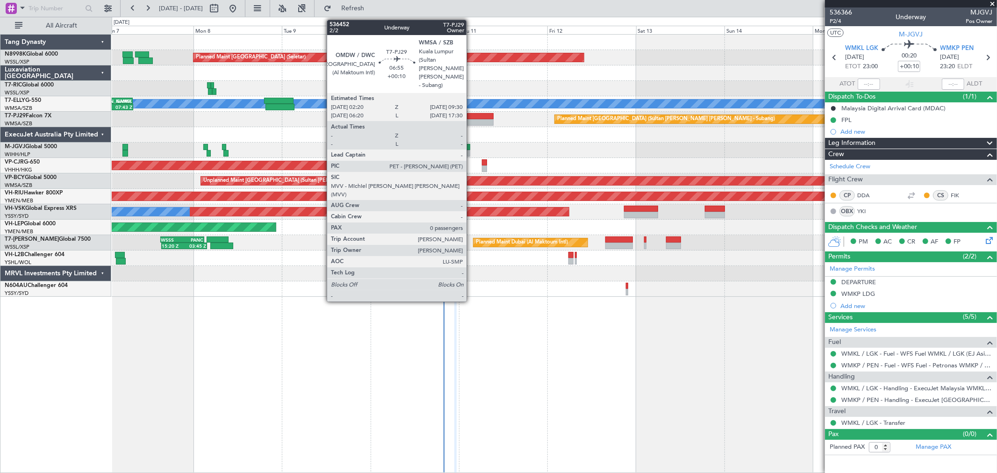
click at [471, 119] on div at bounding box center [480, 122] width 27 height 7
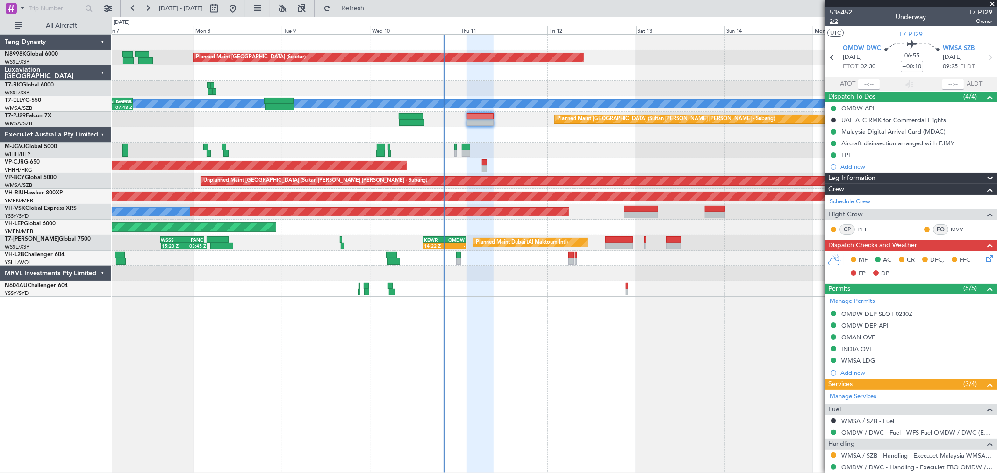
click at [834, 22] on span "2/2" at bounding box center [840, 21] width 22 height 8
click at [835, 454] on button at bounding box center [833, 455] width 6 height 6
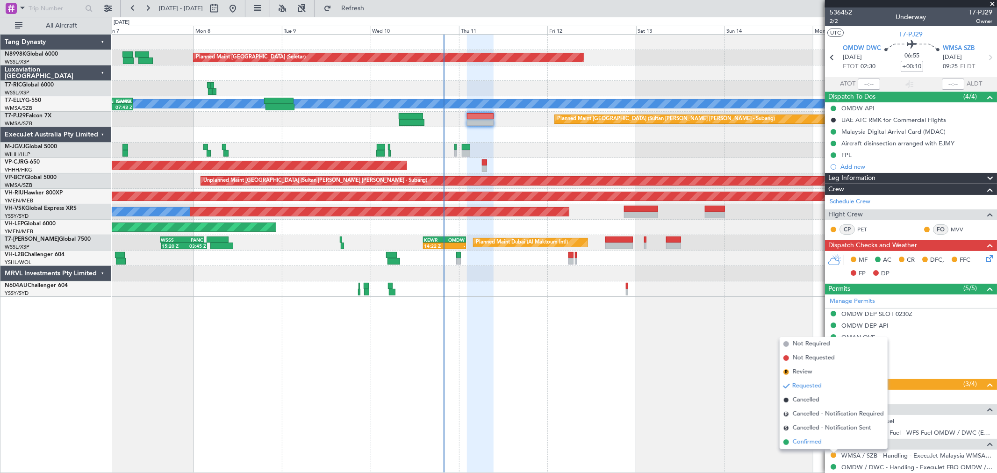
click at [802, 442] on span "Confirmed" at bounding box center [807, 441] width 29 height 9
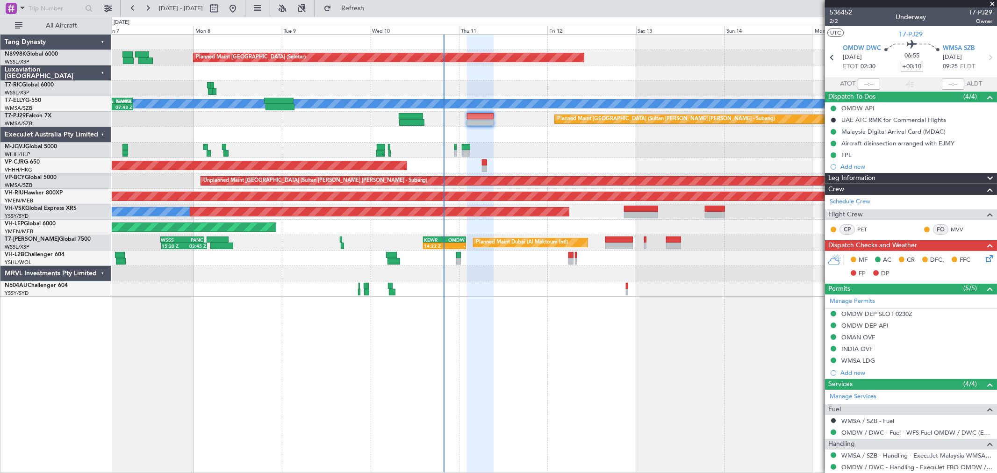
scroll to position [61, 0]
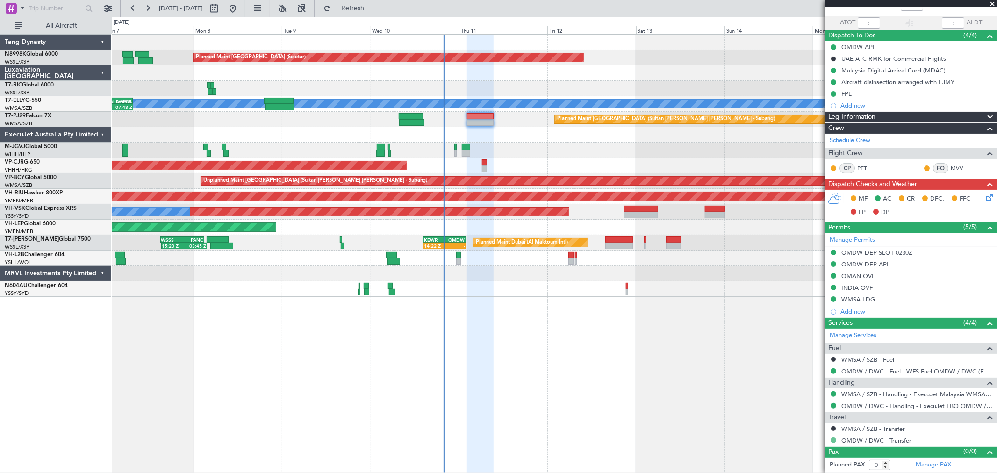
click at [833, 438] on button at bounding box center [833, 440] width 6 height 6
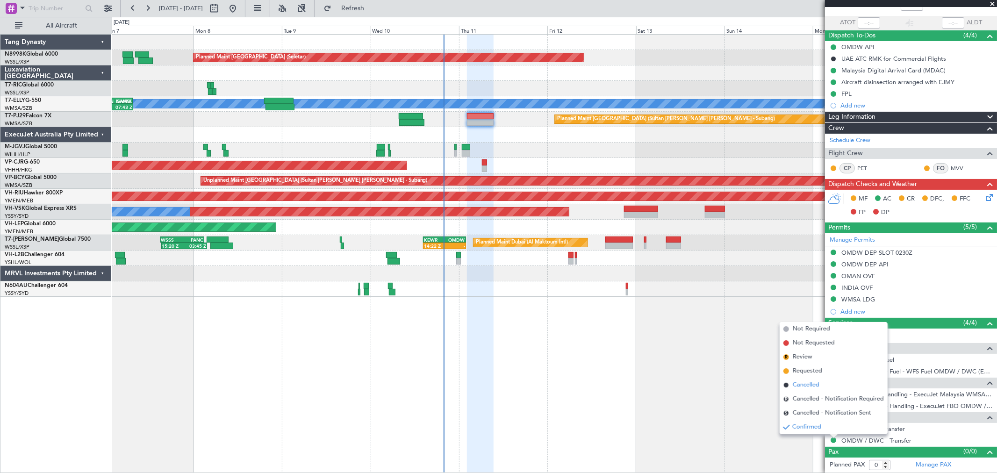
click at [810, 386] on span "Cancelled" at bounding box center [806, 384] width 27 height 9
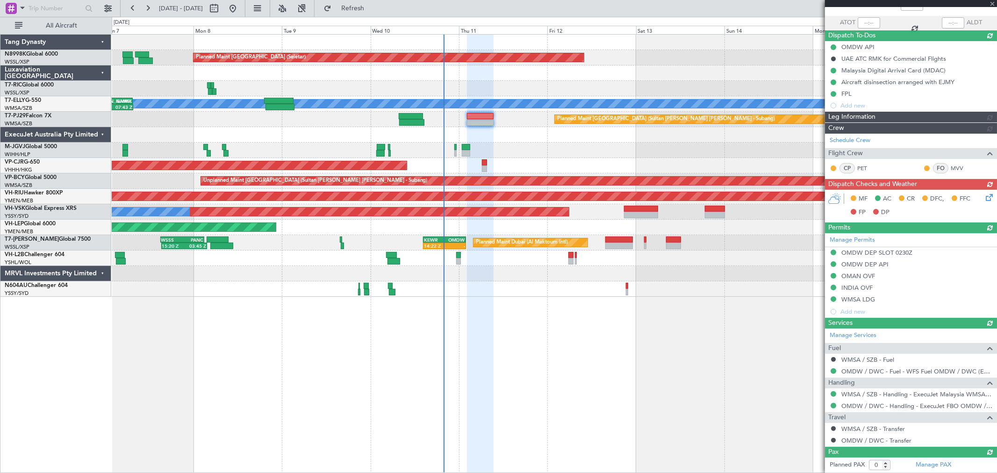
type input "[PERSON_NAME] (KYA)"
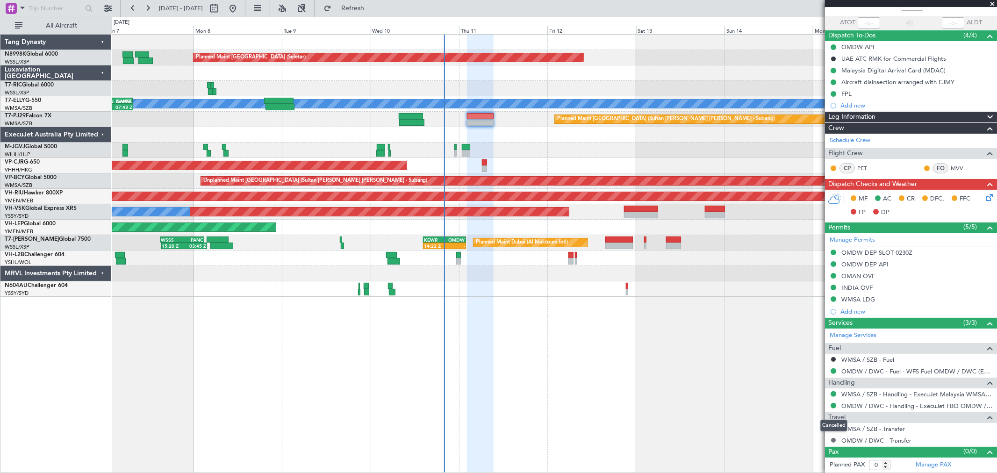
click at [832, 441] on button at bounding box center [833, 440] width 6 height 6
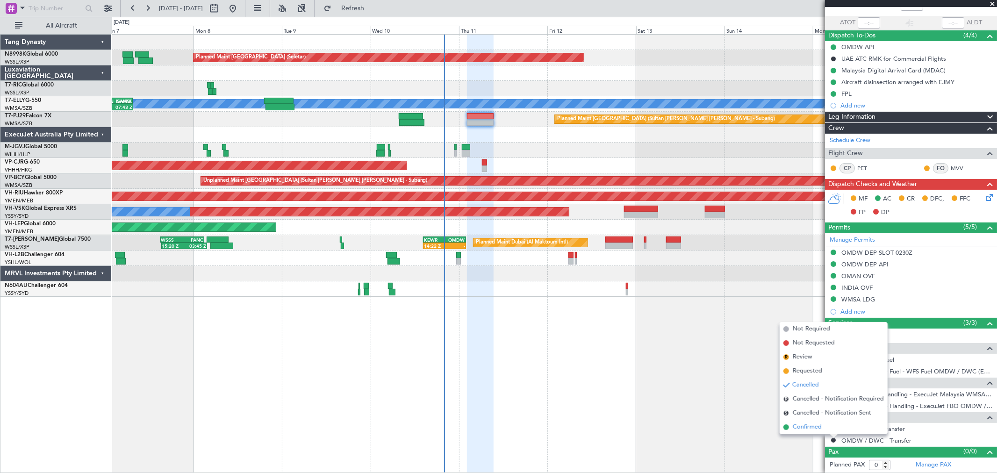
click at [808, 424] on span "Confirmed" at bounding box center [807, 426] width 29 height 9
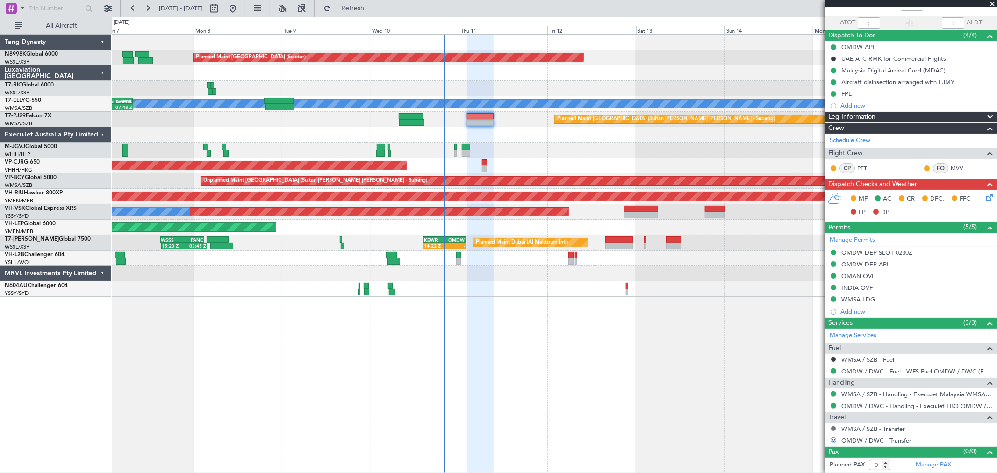
click at [833, 428] on button at bounding box center [833, 429] width 6 height 6
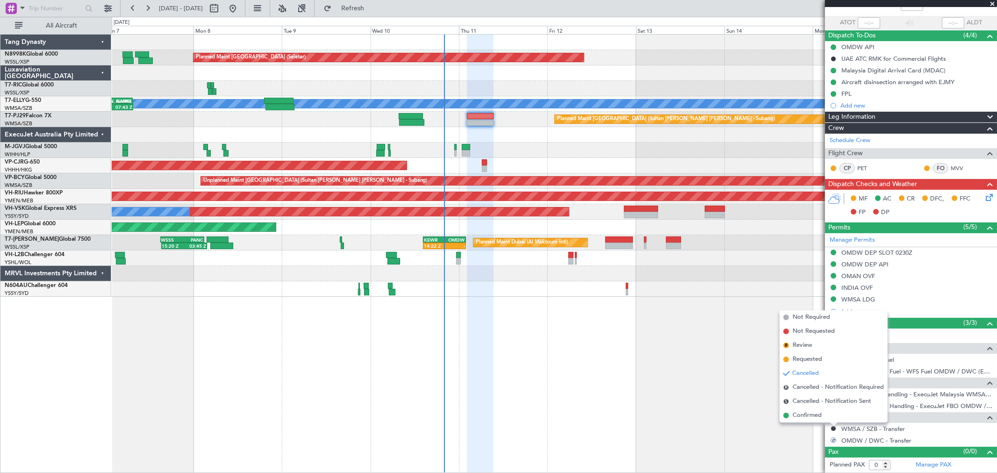
click at [701, 363] on div "Planned Maint [GEOGRAPHIC_DATA] (Seletar) Planned Maint [GEOGRAPHIC_DATA] ([GEO…" at bounding box center [554, 253] width 885 height 439
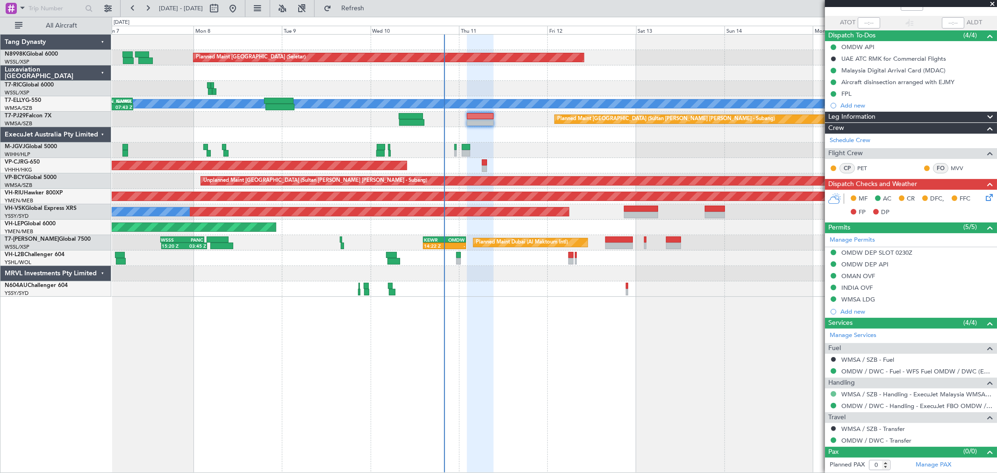
click at [832, 393] on button at bounding box center [833, 394] width 6 height 6
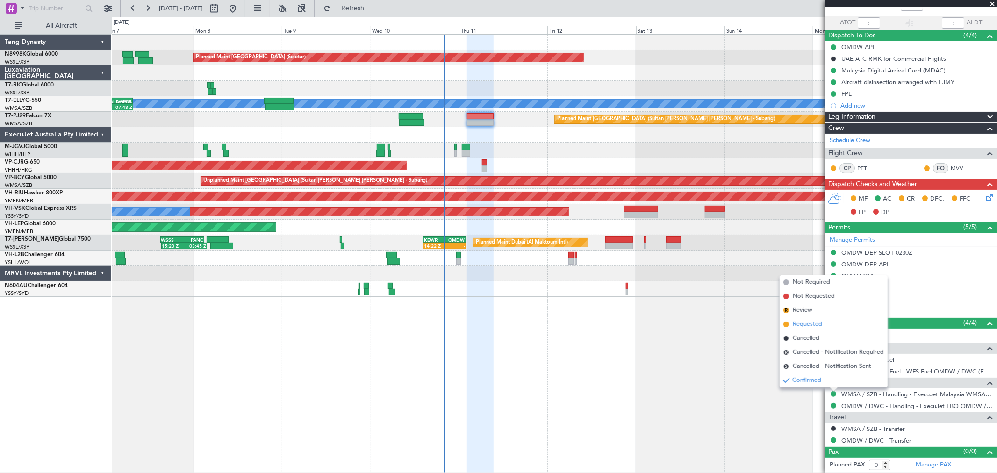
click at [808, 326] on span "Requested" at bounding box center [807, 324] width 29 height 9
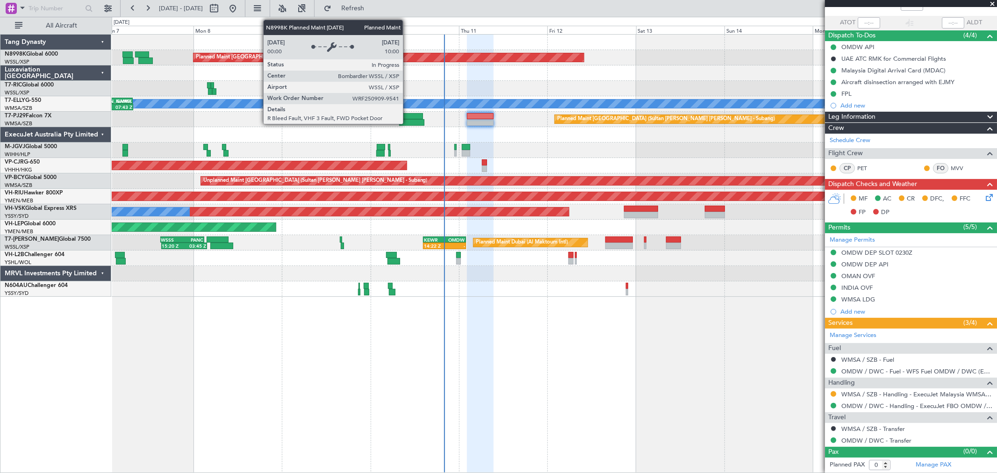
click at [407, 58] on div "Planned Maint [GEOGRAPHIC_DATA] (Seletar)" at bounding box center [388, 57] width 390 height 8
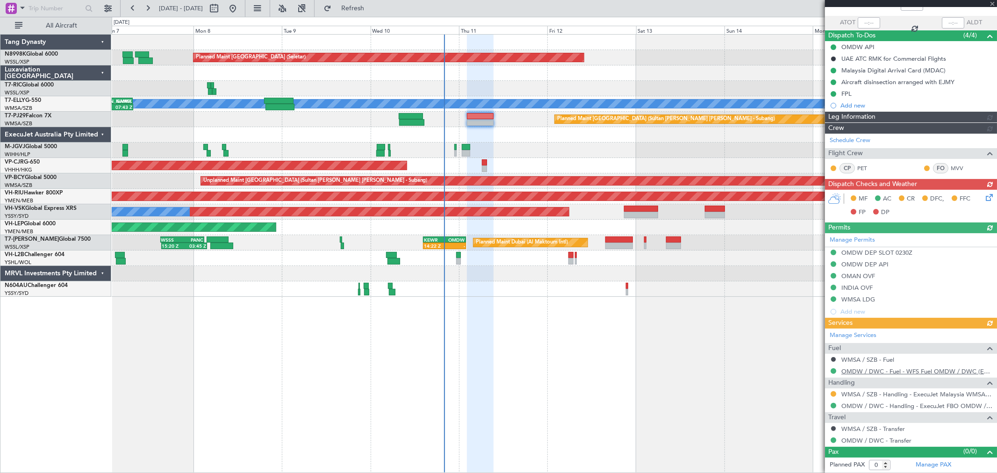
type input "[PERSON_NAME] (KYA)"
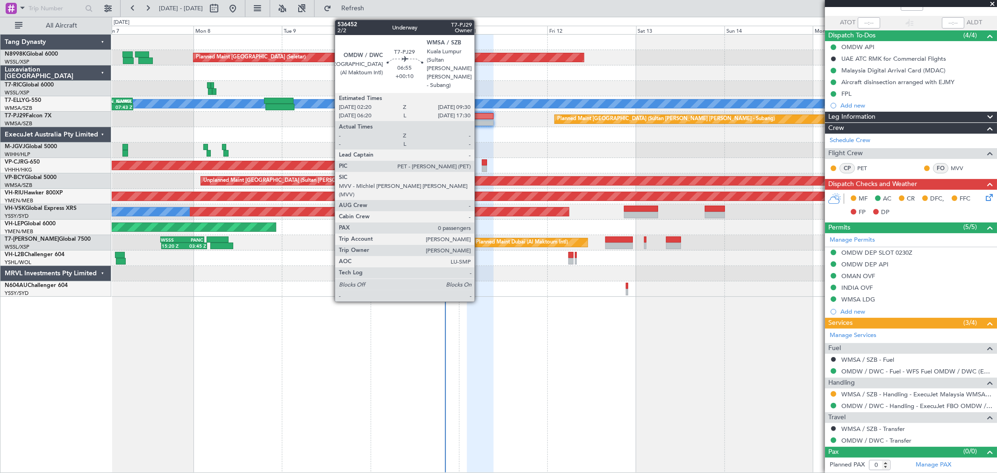
click at [479, 122] on div at bounding box center [480, 122] width 27 height 7
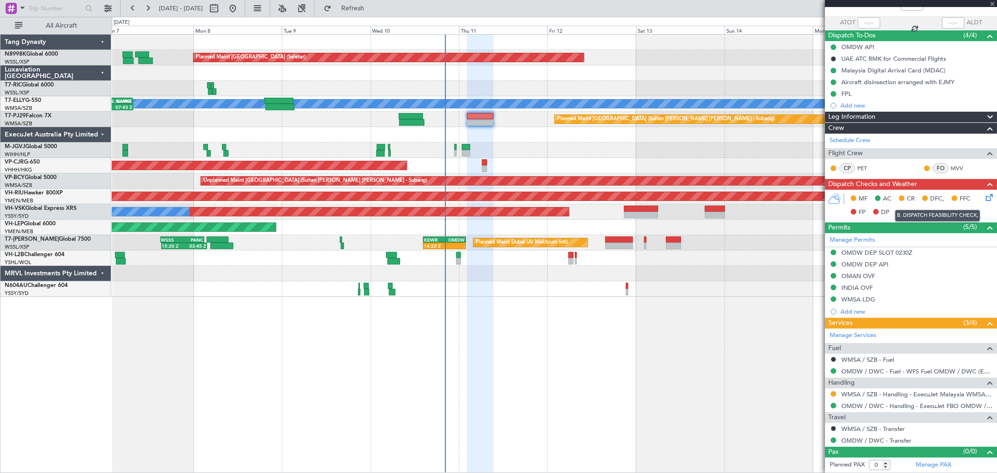
scroll to position [0, 0]
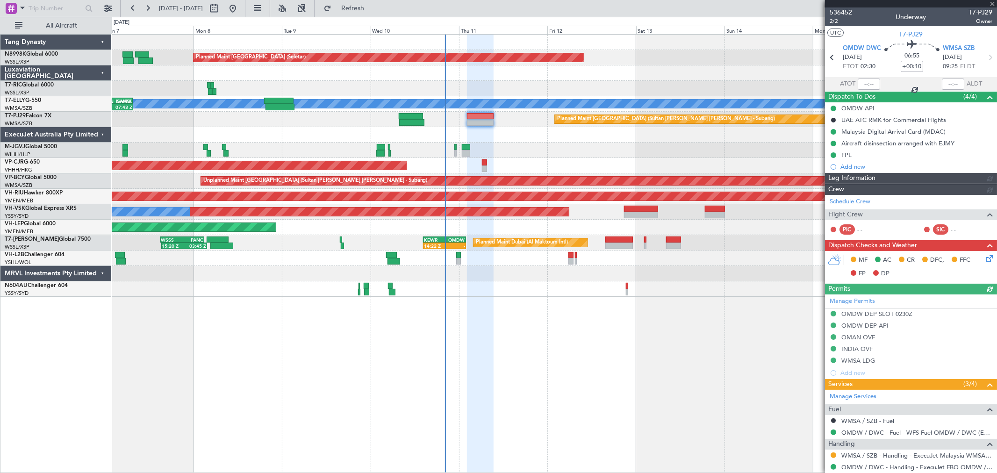
type input "[PERSON_NAME] (KYA)"
click at [984, 258] on icon at bounding box center [987, 256] width 7 height 7
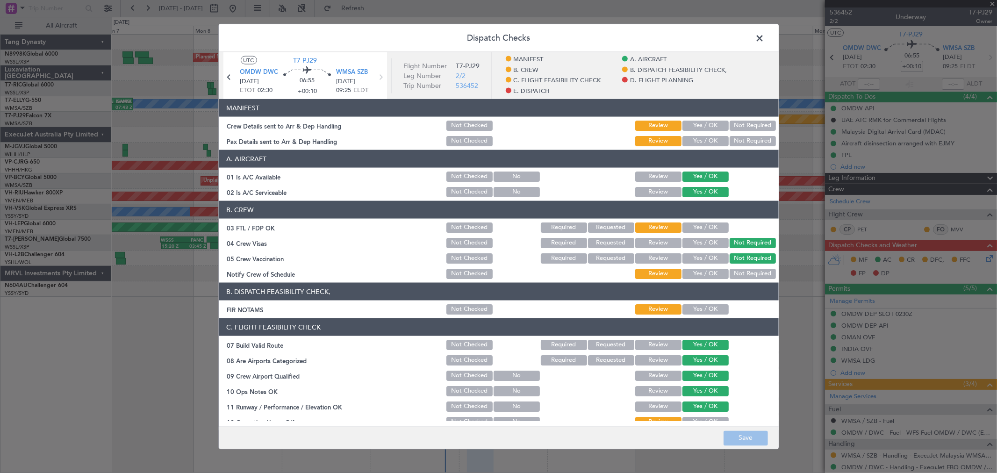
drag, startPoint x: 712, startPoint y: 126, endPoint x: 703, endPoint y: 138, distance: 14.8
click at [710, 126] on button "Yes / OK" at bounding box center [705, 126] width 46 height 10
click at [741, 137] on button "Not Required" at bounding box center [752, 141] width 46 height 10
drag, startPoint x: 707, startPoint y: 227, endPoint x: 703, endPoint y: 240, distance: 13.9
click at [707, 228] on button "Yes / OK" at bounding box center [705, 227] width 46 height 10
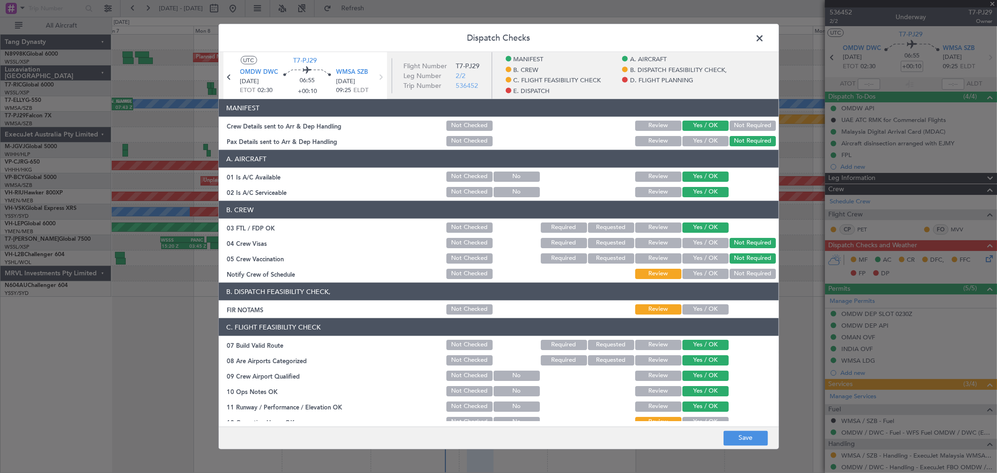
drag, startPoint x: 703, startPoint y: 269, endPoint x: 707, endPoint y: 273, distance: 6.3
click at [704, 270] on button "Yes / OK" at bounding box center [705, 274] width 46 height 10
click at [714, 310] on button "Yes / OK" at bounding box center [705, 309] width 46 height 10
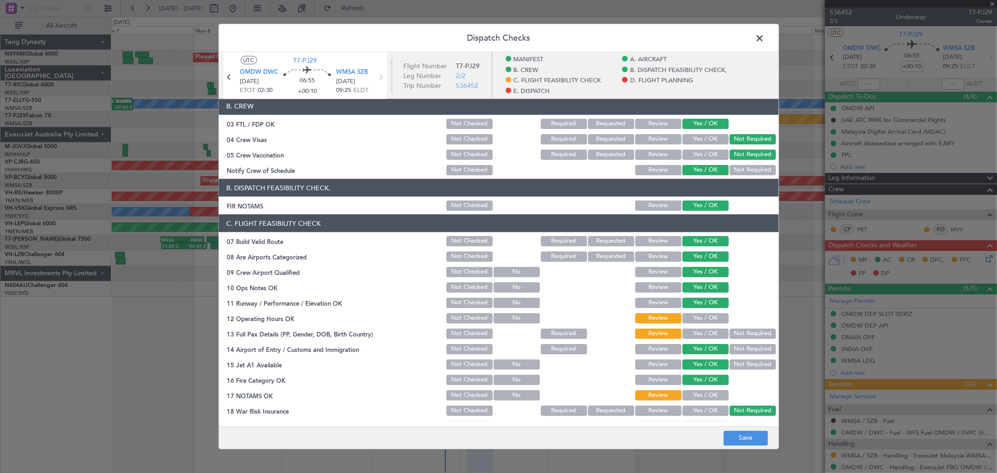
click at [703, 314] on button "Yes / OK" at bounding box center [705, 318] width 46 height 10
click at [701, 327] on div "Yes / OK" at bounding box center [704, 333] width 47 height 13
click at [707, 334] on button "Yes / OK" at bounding box center [705, 334] width 46 height 10
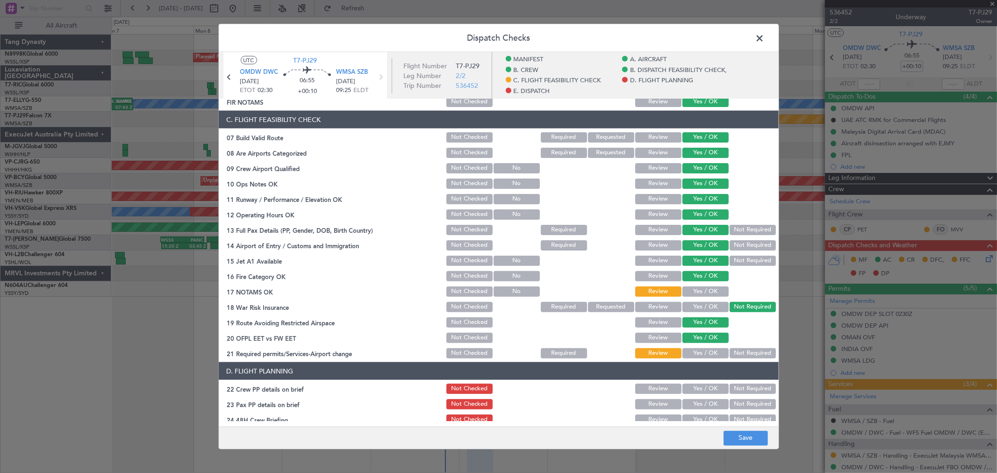
click at [704, 288] on button "Yes / OK" at bounding box center [705, 291] width 46 height 10
click at [705, 350] on button "Yes / OK" at bounding box center [705, 353] width 46 height 10
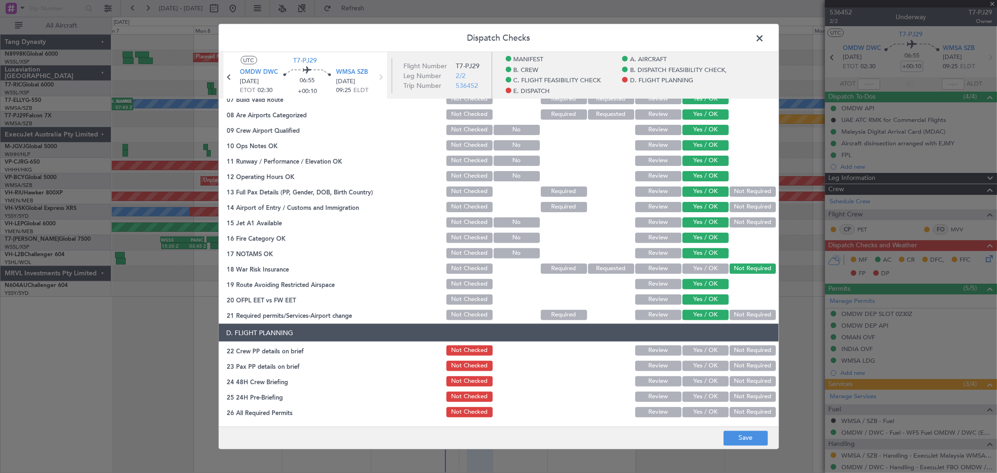
scroll to position [259, 0]
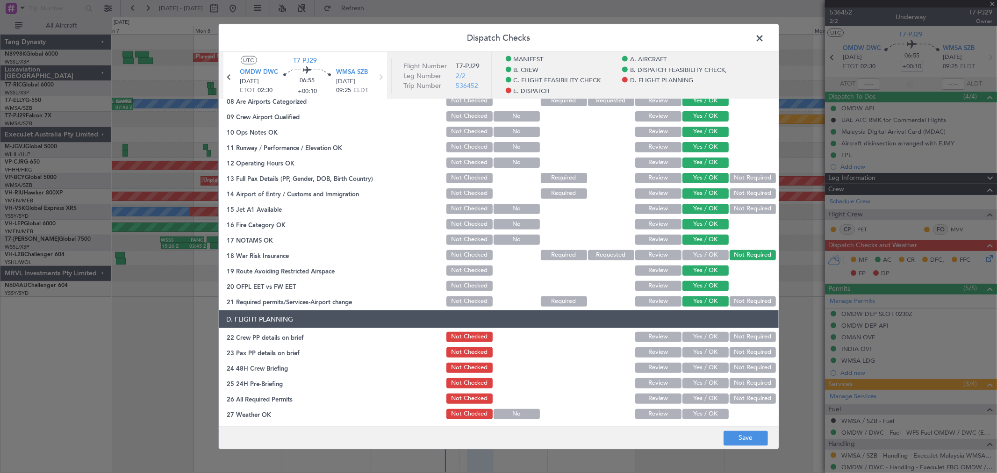
click at [698, 332] on button "Yes / OK" at bounding box center [705, 337] width 46 height 10
click at [738, 348] on button "Not Required" at bounding box center [752, 352] width 46 height 10
click at [703, 363] on button "Yes / OK" at bounding box center [705, 368] width 46 height 10
click at [697, 388] on div "Yes / OK" at bounding box center [704, 383] width 47 height 13
click at [703, 396] on button "Yes / OK" at bounding box center [705, 398] width 46 height 10
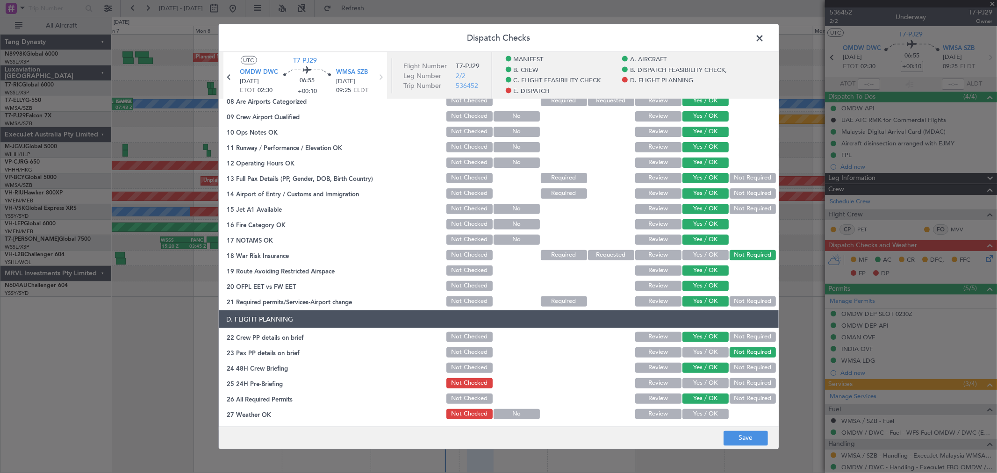
click at [707, 386] on button "Yes / OK" at bounding box center [705, 383] width 46 height 10
click at [699, 418] on button "Yes / OK" at bounding box center [705, 414] width 46 height 10
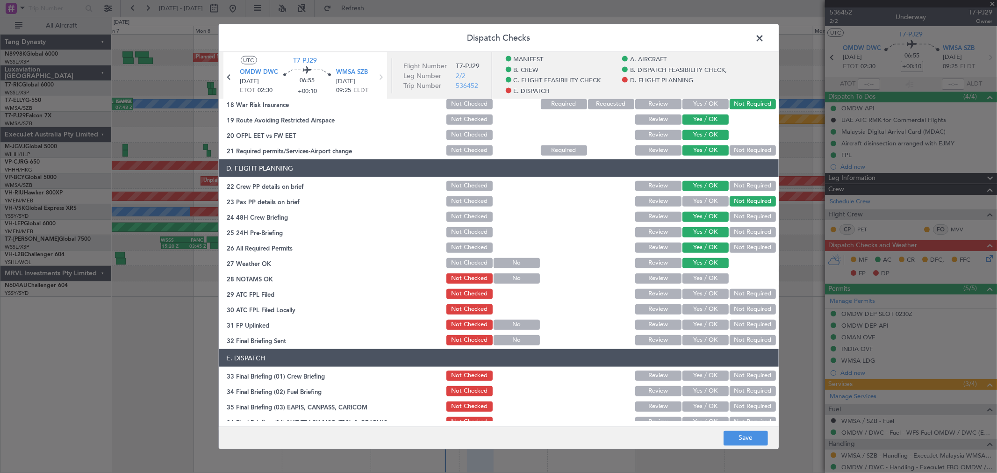
scroll to position [415, 0]
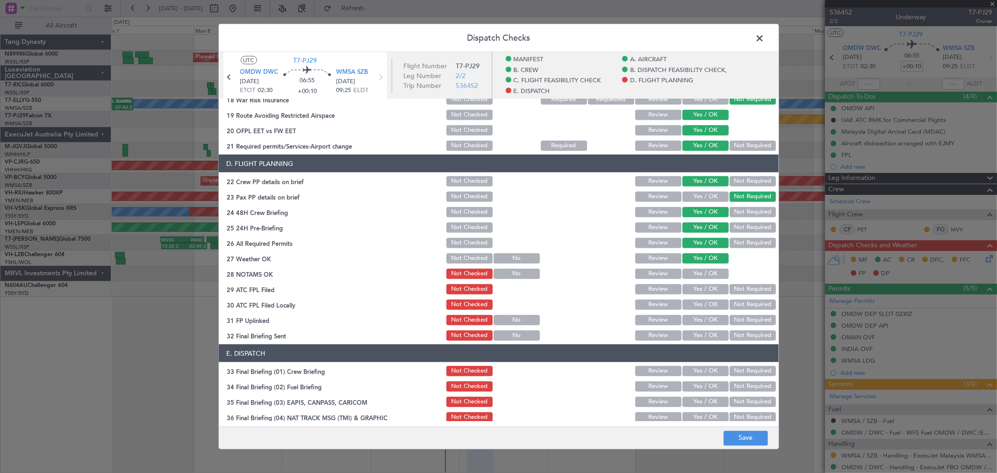
click at [732, 213] on button "Not Required" at bounding box center [752, 212] width 46 height 10
click at [705, 272] on button "Yes / OK" at bounding box center [705, 274] width 46 height 10
click at [702, 293] on div "Yes / OK" at bounding box center [704, 289] width 47 height 13
click at [704, 307] on button "Yes / OK" at bounding box center [705, 305] width 46 height 10
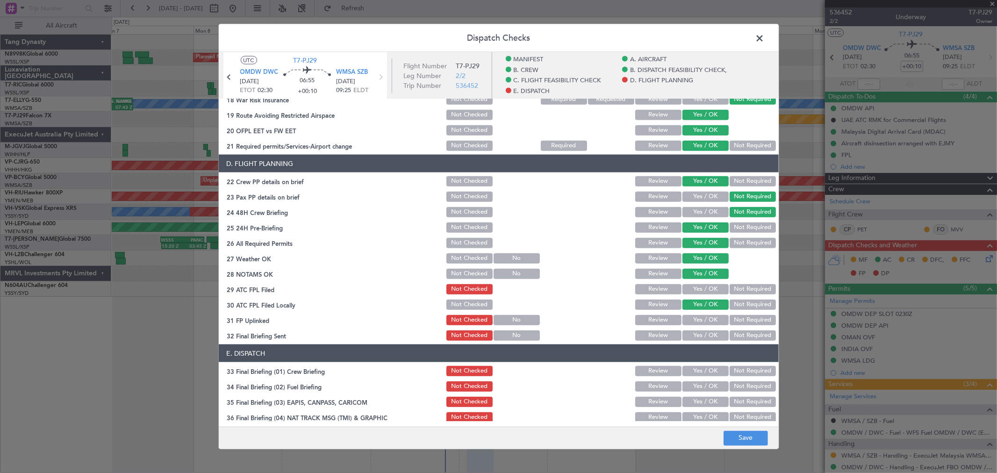
click at [708, 289] on button "Yes / OK" at bounding box center [705, 289] width 46 height 10
click at [708, 321] on button "Yes / OK" at bounding box center [705, 320] width 46 height 10
click at [712, 338] on button "Yes / OK" at bounding box center [705, 335] width 46 height 10
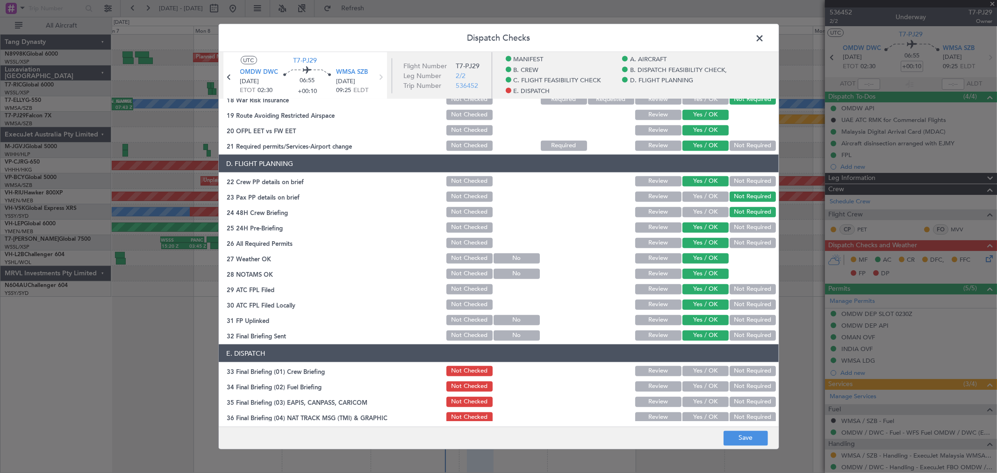
click at [706, 368] on button "Yes / OK" at bounding box center [705, 371] width 46 height 10
click at [703, 386] on button "Yes / OK" at bounding box center [705, 386] width 46 height 10
click at [739, 400] on button "Not Required" at bounding box center [752, 402] width 46 height 10
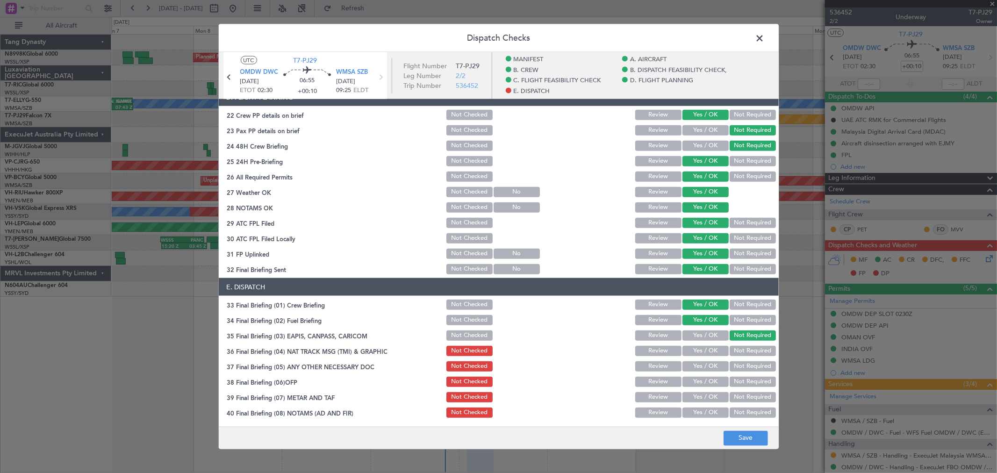
scroll to position [519, 0]
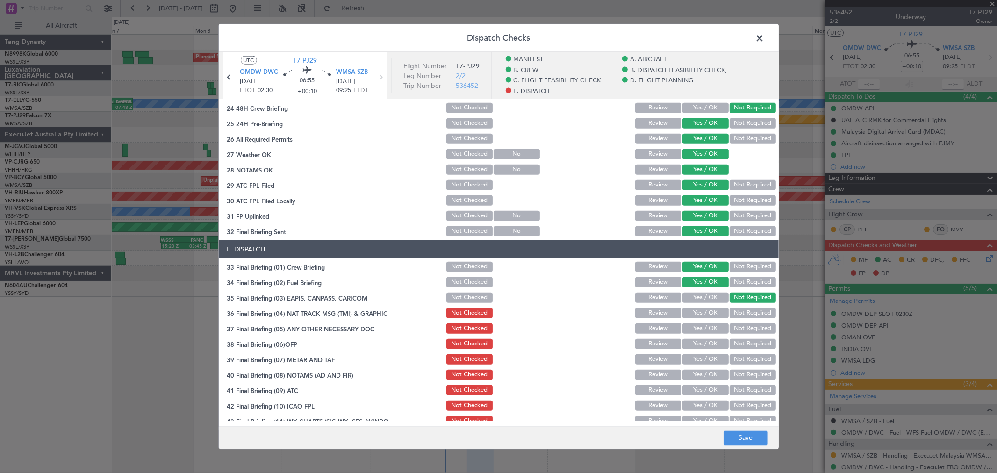
click at [707, 311] on button "Yes / OK" at bounding box center [705, 313] width 46 height 10
click at [704, 325] on button "Yes / OK" at bounding box center [705, 328] width 46 height 10
click at [703, 348] on div "Yes / OK" at bounding box center [704, 343] width 47 height 13
click at [705, 360] on button "Yes / OK" at bounding box center [705, 359] width 46 height 10
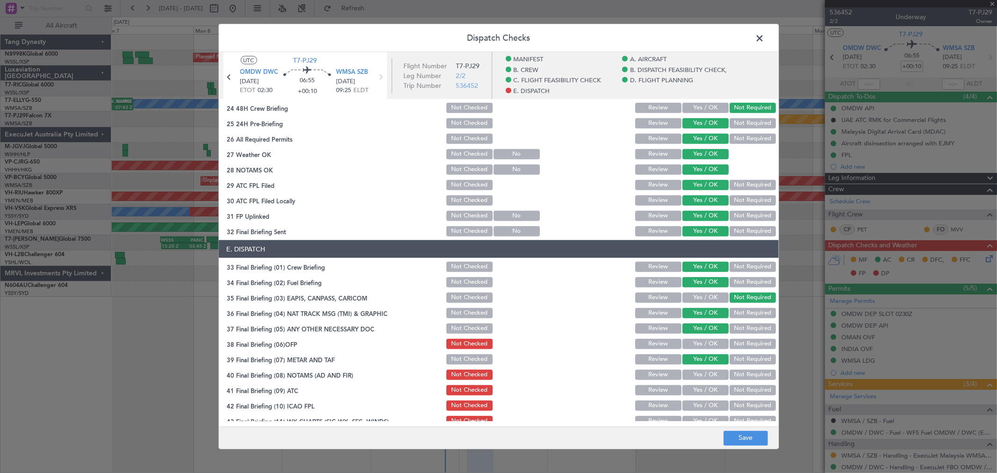
click at [704, 370] on button "Yes / OK" at bounding box center [705, 375] width 46 height 10
click at [704, 381] on section "E. DISPATCH 33 Final Briefing (01) Crew Briefing Not Checked Review Yes / OK No…" at bounding box center [499, 341] width 560 height 203
click at [704, 394] on button "Yes / OK" at bounding box center [705, 390] width 46 height 10
click at [703, 403] on button "Yes / OK" at bounding box center [705, 405] width 46 height 10
click at [705, 341] on button "Yes / OK" at bounding box center [705, 344] width 46 height 10
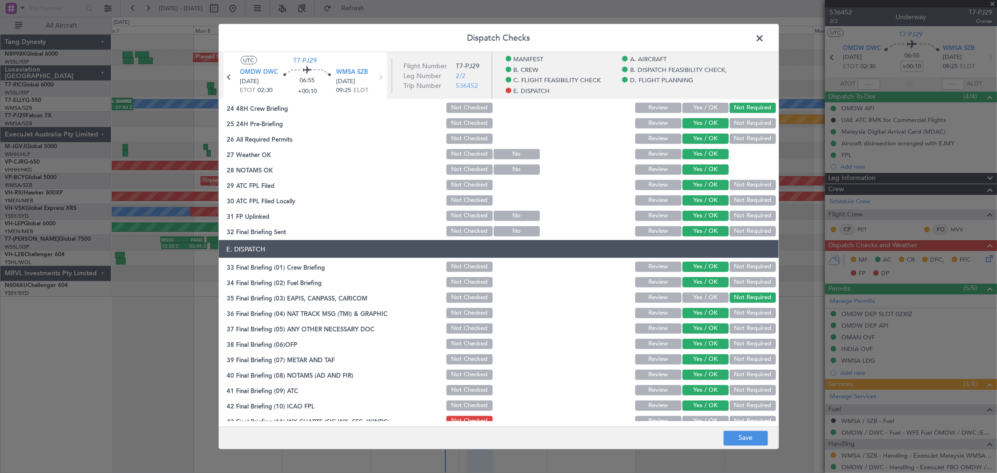
scroll to position [543, 0]
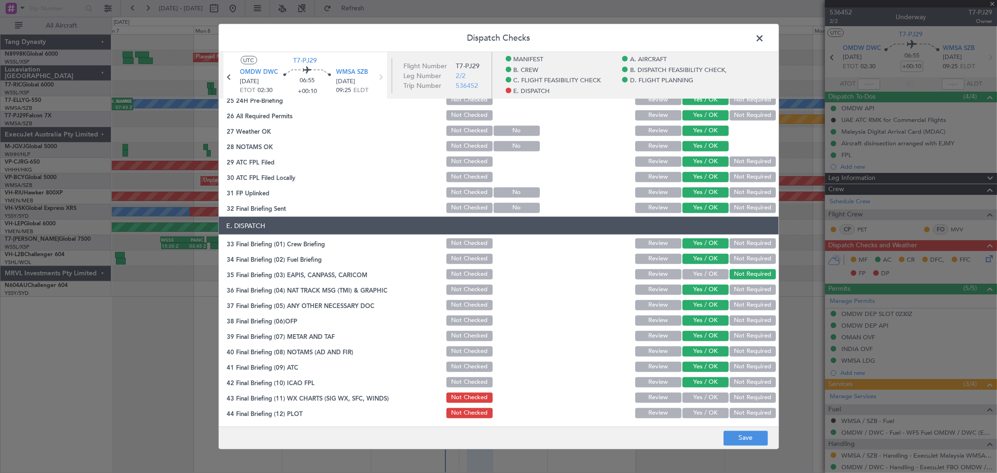
click at [697, 394] on button "Yes / OK" at bounding box center [705, 398] width 46 height 10
click at [731, 410] on button "Not Required" at bounding box center [752, 413] width 46 height 10
click at [734, 439] on button "Save" at bounding box center [745, 437] width 44 height 15
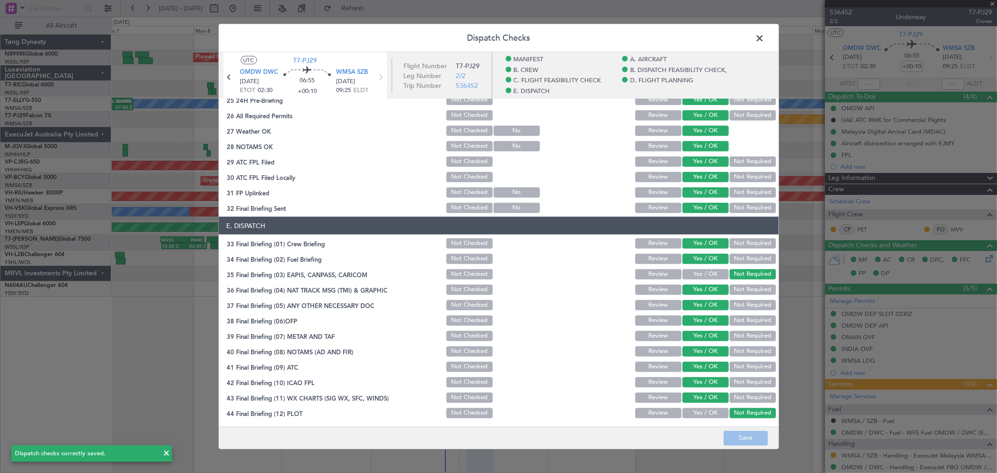
click at [764, 41] on span at bounding box center [764, 40] width 0 height 19
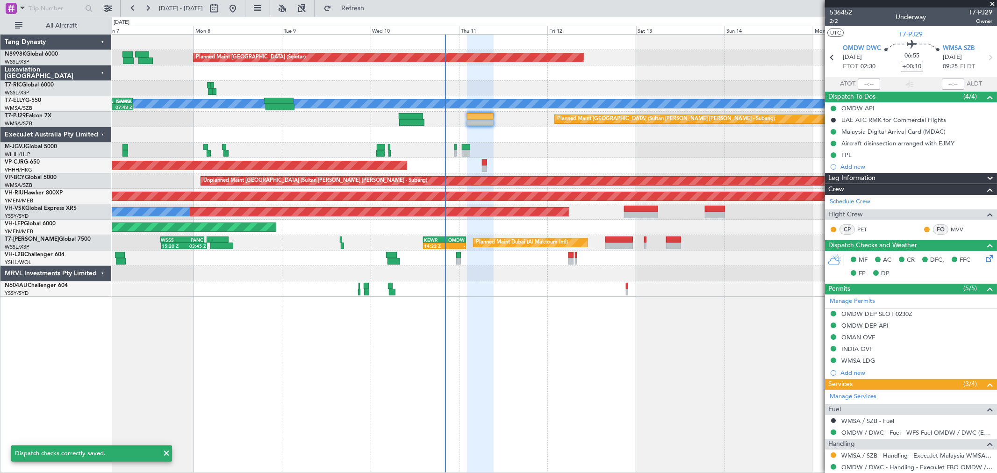
click at [536, 152] on div "Planned Maint [GEOGRAPHIC_DATA] (Seletar)" at bounding box center [554, 150] width 885 height 15
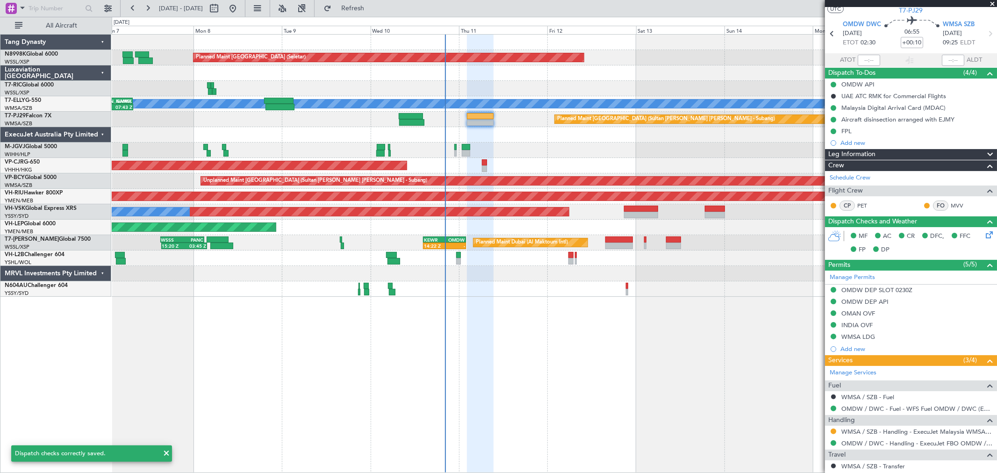
scroll to position [61, 0]
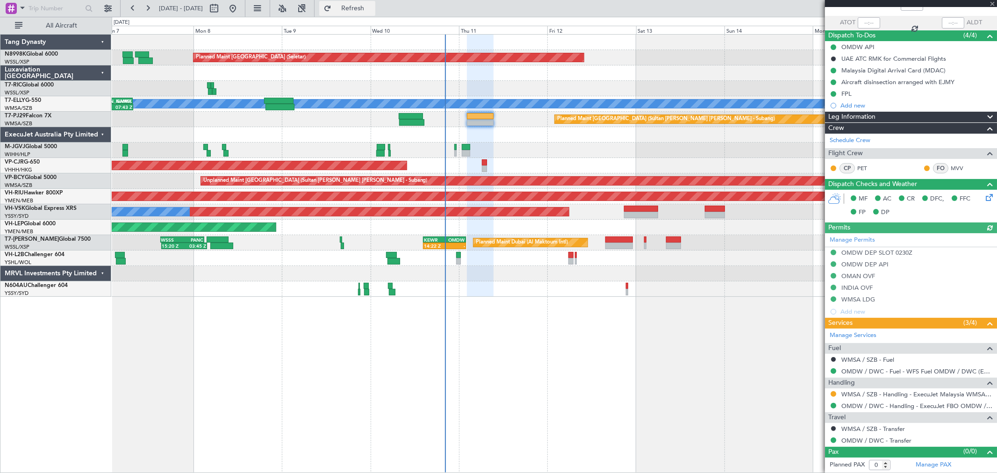
type input "[PERSON_NAME] (KYA)"
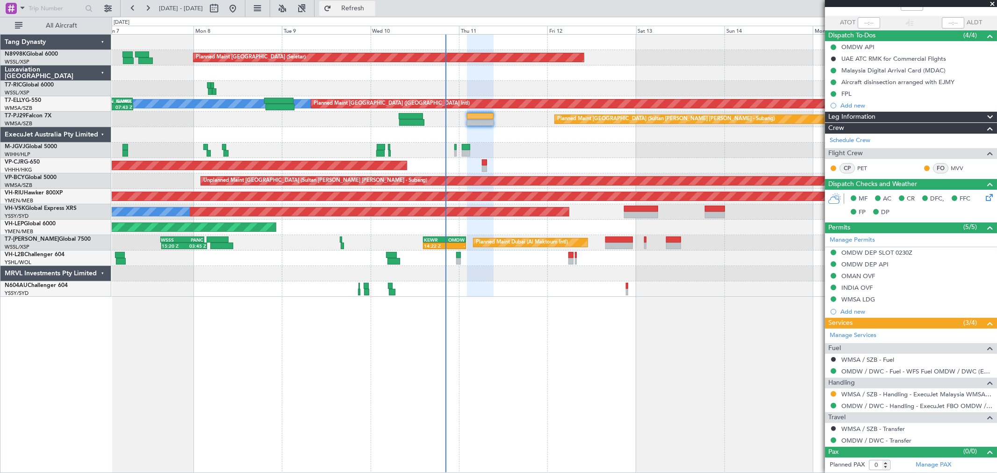
type input "[PERSON_NAME] (KYA)"
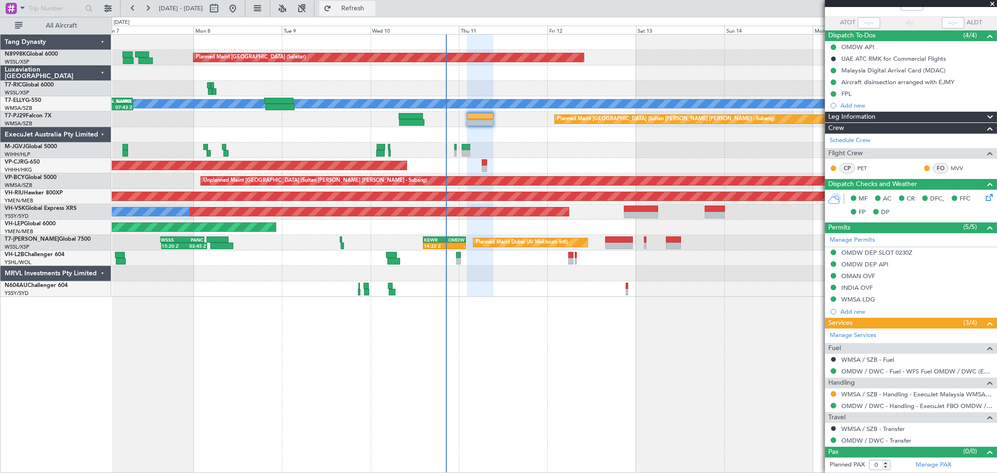
type input "[PERSON_NAME] (KYA)"
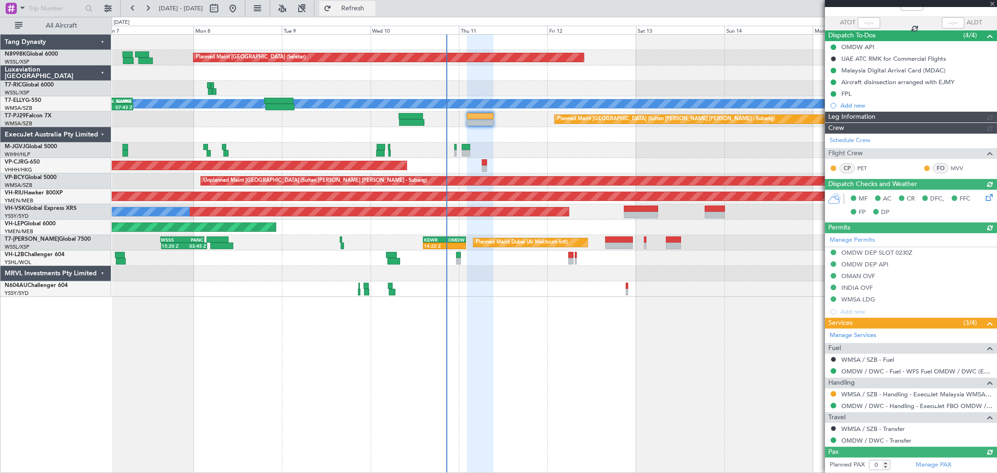
type input "[PERSON_NAME] (KYA)"
